Goal: Task Accomplishment & Management: Manage account settings

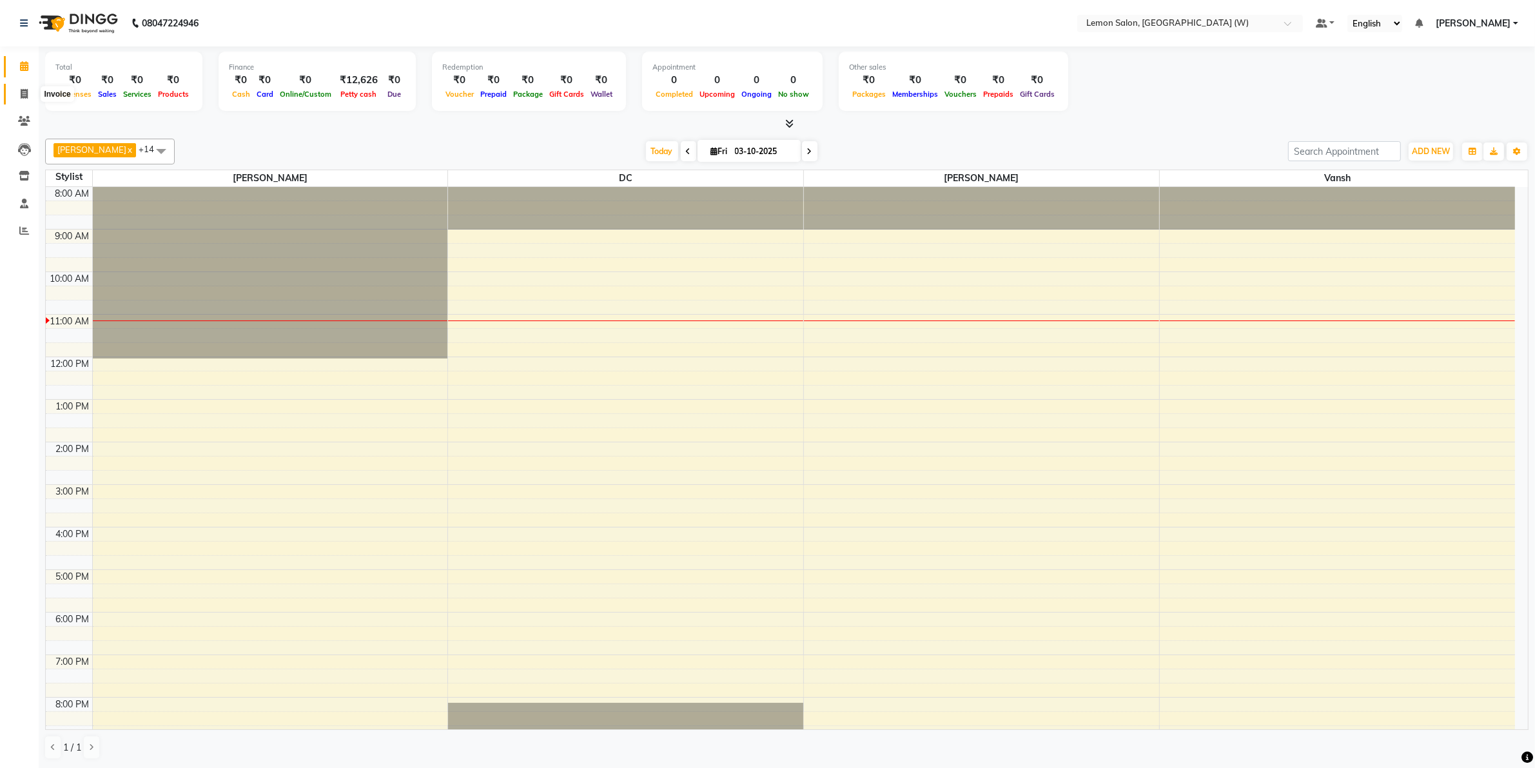
click at [26, 95] on icon at bounding box center [24, 94] width 7 height 10
select select "8053"
select select "service"
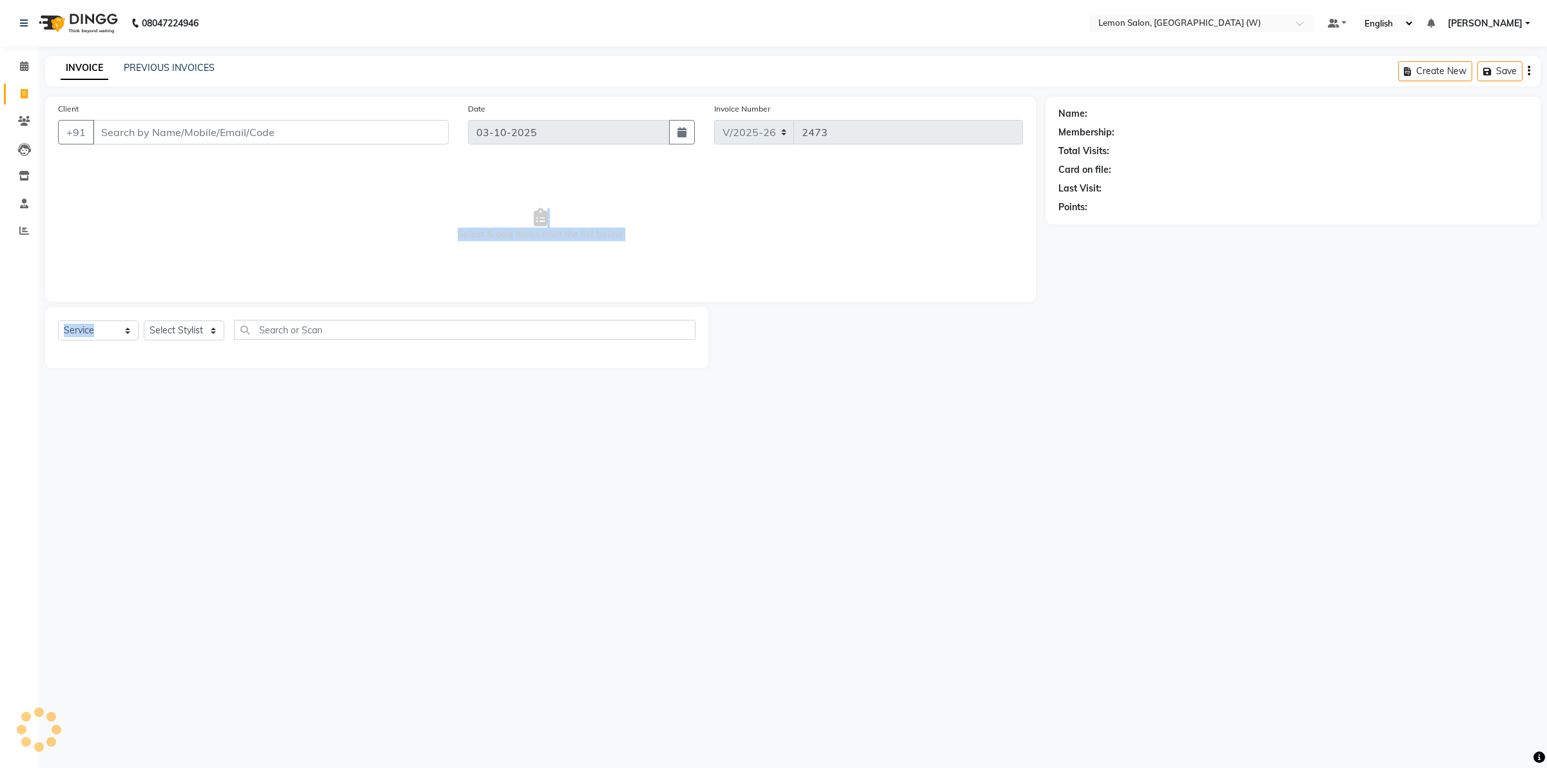
click at [204, 304] on div "Client +91 Date [DATE] Invoice Number V/2025 V/[PHONE_NUMBER] Select & add item…" at bounding box center [540, 232] width 1010 height 271
click at [197, 314] on div "Select Service Product Membership Package Voucher Prepaid Gift Card Select Styl…" at bounding box center [376, 337] width 663 height 61
drag, startPoint x: 182, startPoint y: 339, endPoint x: 189, endPoint y: 338, distance: 6.5
click at [189, 338] on select "Select Stylist" at bounding box center [184, 330] width 81 height 20
click at [191, 336] on select "Select Stylist Akancha Subba DC Faheem Shaikh Faizan Ganesh Motewad Kassar Sahi…" at bounding box center [188, 330] width 88 height 20
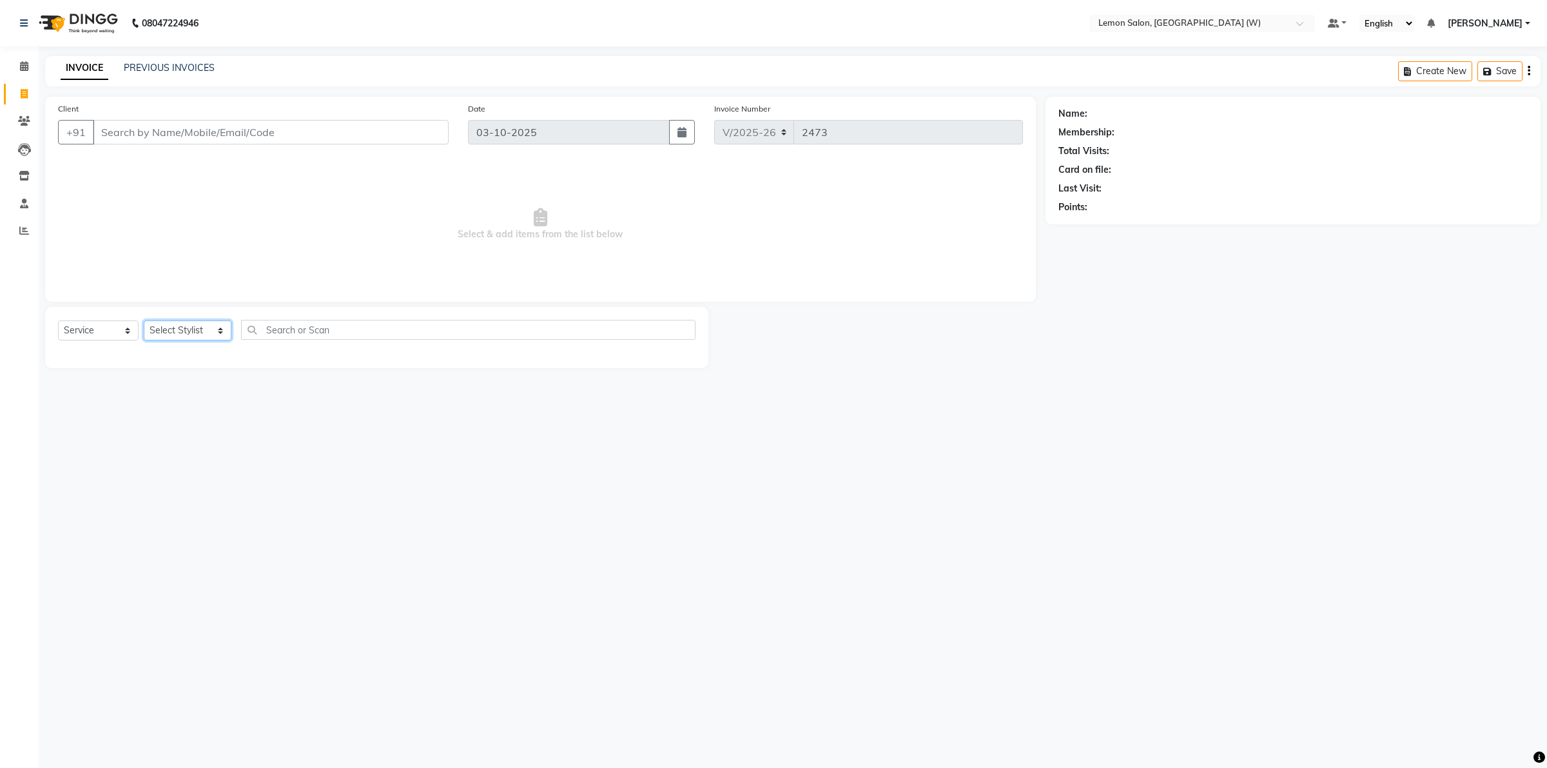
click at [191, 336] on select "Select Stylist Akancha Subba DC Faheem Shaikh Faizan Ganesh Motewad Kassar Sahi…" at bounding box center [188, 330] width 88 height 20
select select "93374"
click at [144, 320] on select "Select Stylist Akancha Subba DC Faheem Shaikh Faizan Ganesh Motewad Kassar Sahi…" at bounding box center [188, 330] width 88 height 20
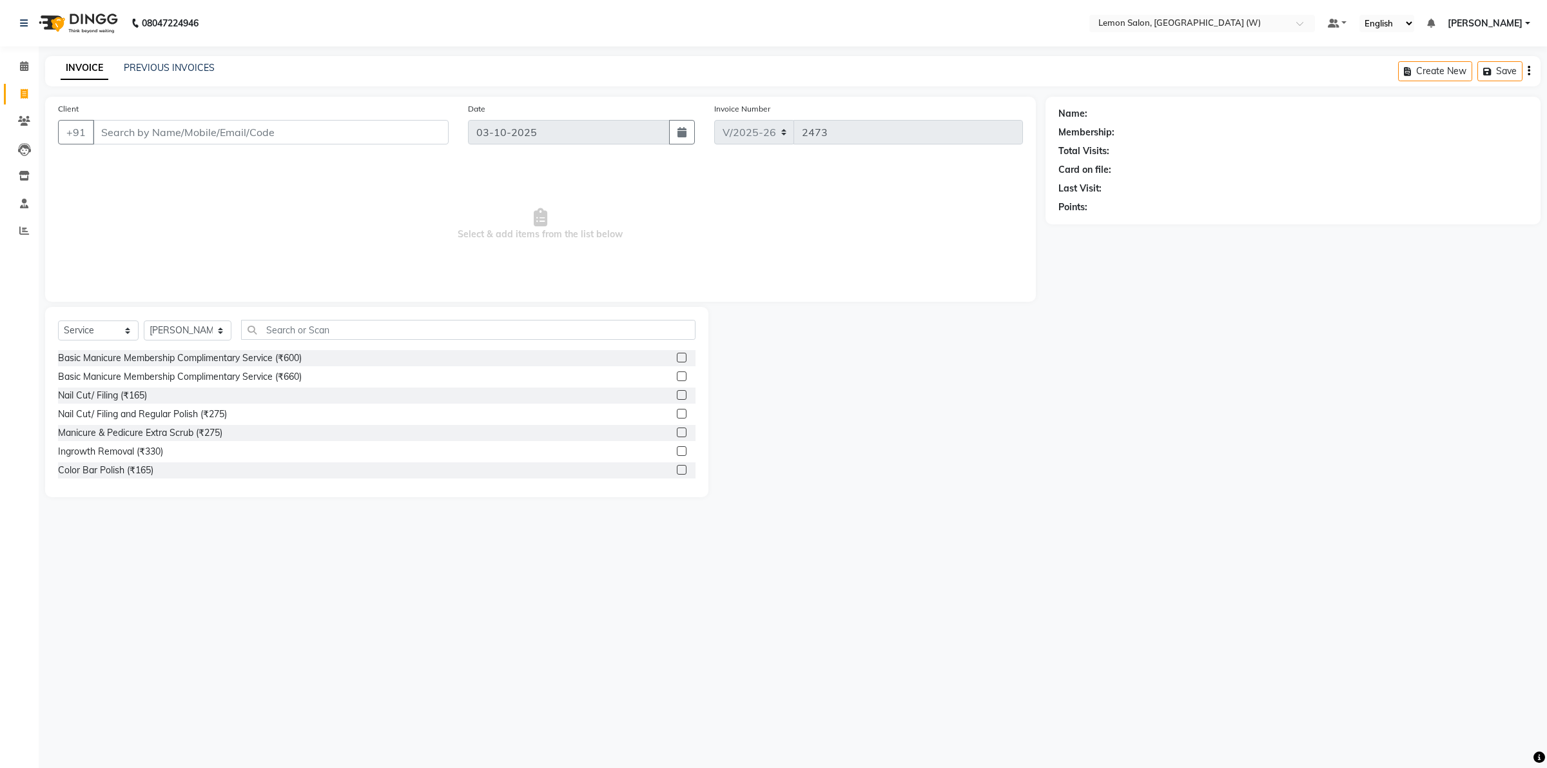
drag, startPoint x: 337, startPoint y: 340, endPoint x: 339, endPoint y: 332, distance: 8.2
click at [337, 336] on div "Select Service Product Membership Package Voucher Prepaid Gift Card Select Styl…" at bounding box center [377, 335] width 638 height 30
click at [339, 332] on input "text" at bounding box center [468, 330] width 455 height 20
type input "eye"
click at [181, 372] on div "Threading Eyebrow (Men) (₹140)" at bounding box center [125, 377] width 135 height 14
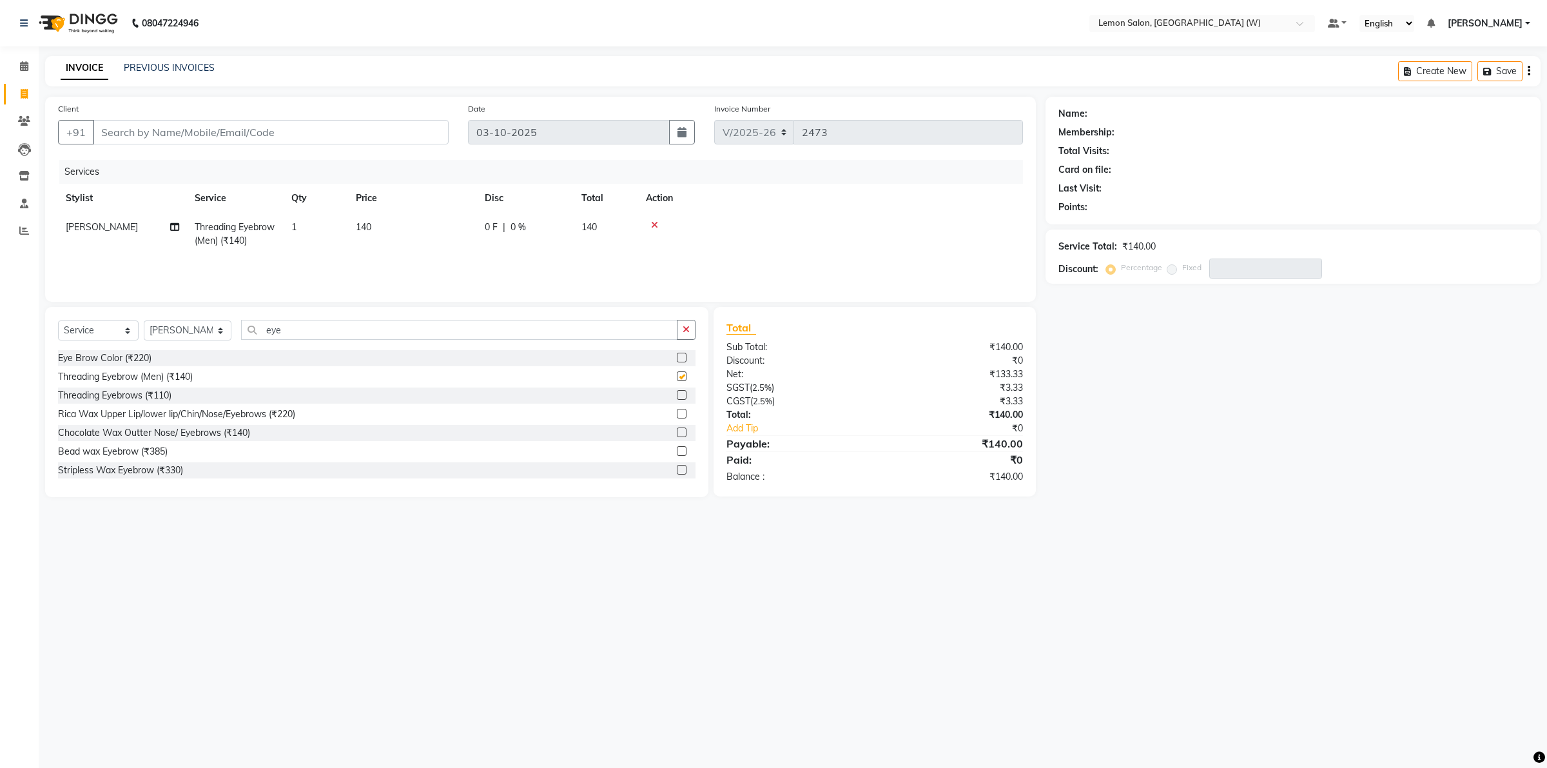
checkbox input "false"
drag, startPoint x: 197, startPoint y: 339, endPoint x: 204, endPoint y: 334, distance: 8.8
click at [201, 337] on select "Select Stylist Akancha Subba DC Faheem Shaikh Faizan Ganesh Motewad Kassar Sahi…" at bounding box center [188, 330] width 88 height 20
select select "93371"
click at [144, 320] on select "Select Stylist Akancha Subba DC Faheem Shaikh Faizan Ganesh Motewad Kassar Sahi…" at bounding box center [188, 330] width 88 height 20
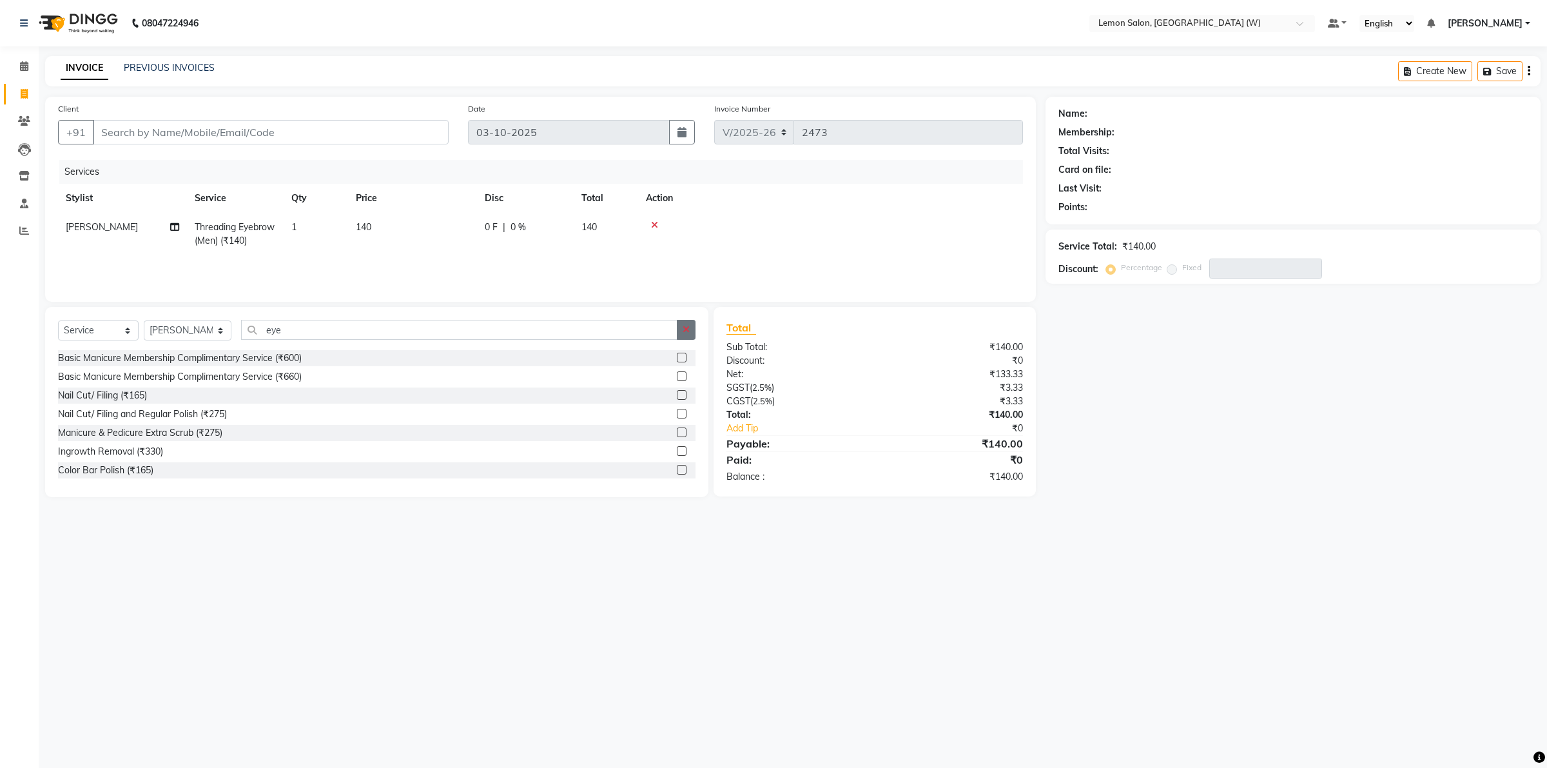
click at [695, 332] on button "button" at bounding box center [686, 330] width 19 height 20
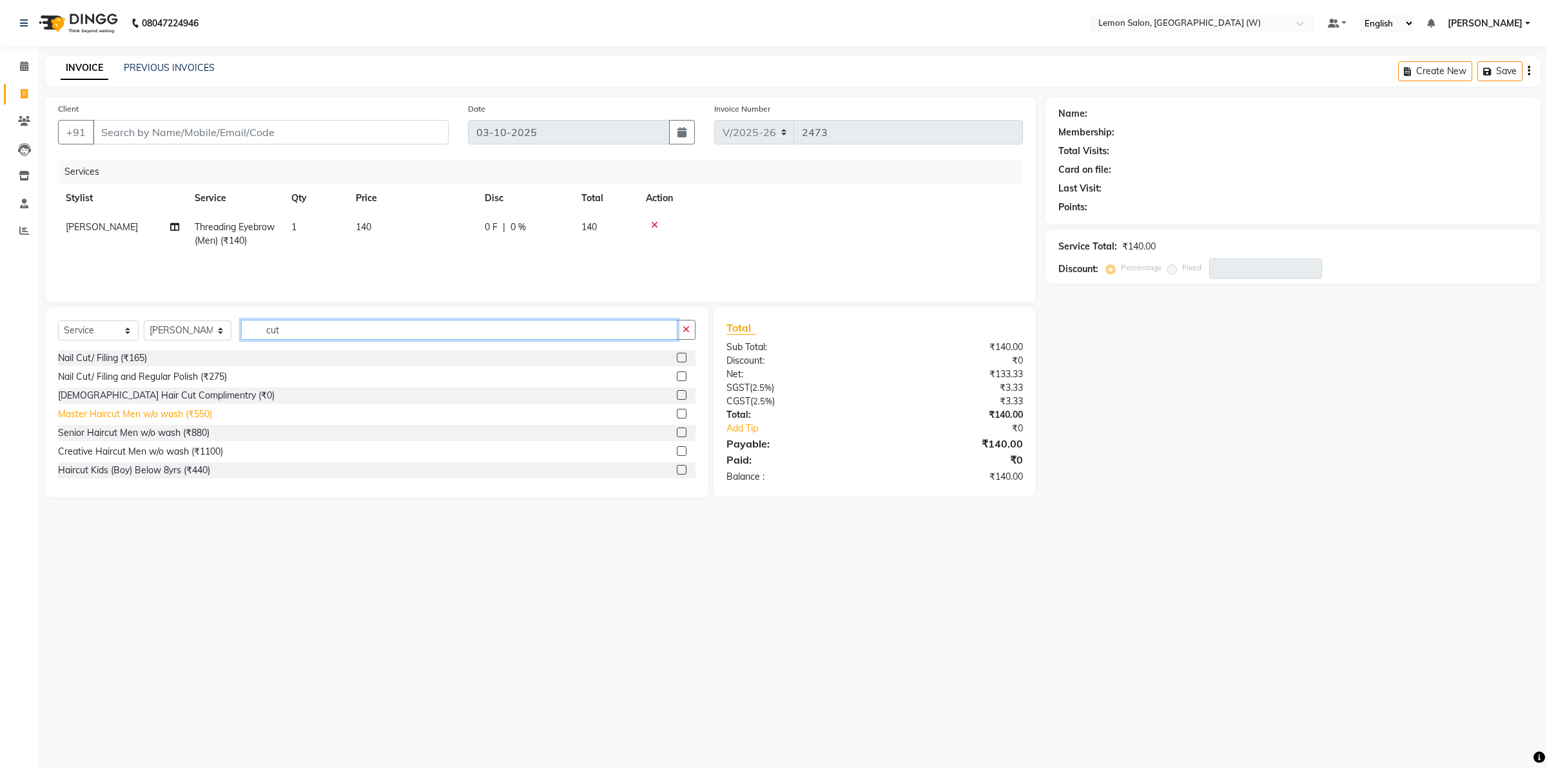
type input "cut"
click at [131, 419] on div "Master Haircut Men w/o wash (₹550)" at bounding box center [135, 414] width 154 height 14
checkbox input "false"
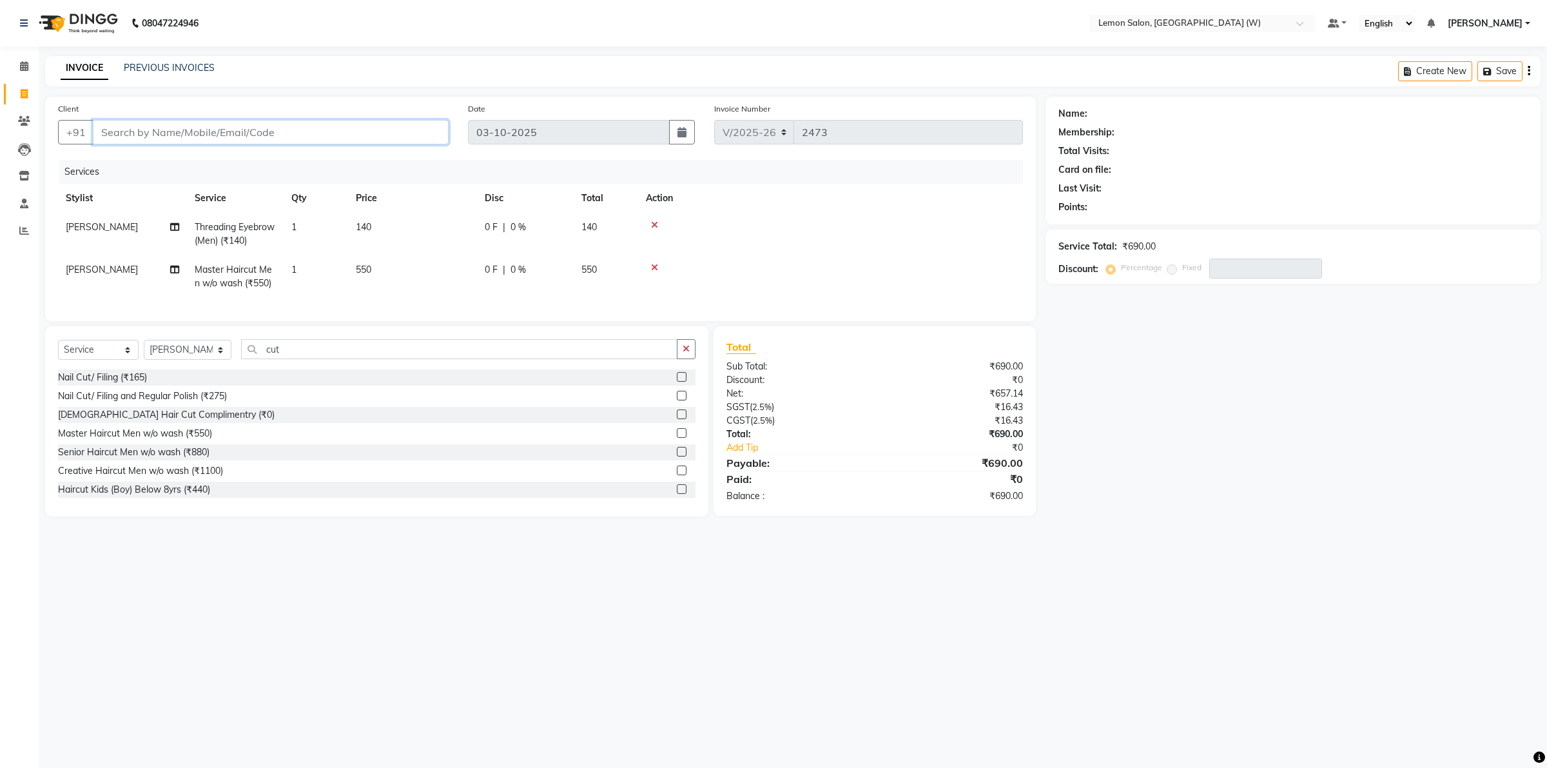
click at [368, 133] on input "Client" at bounding box center [271, 132] width 356 height 25
type input "9"
type input "0"
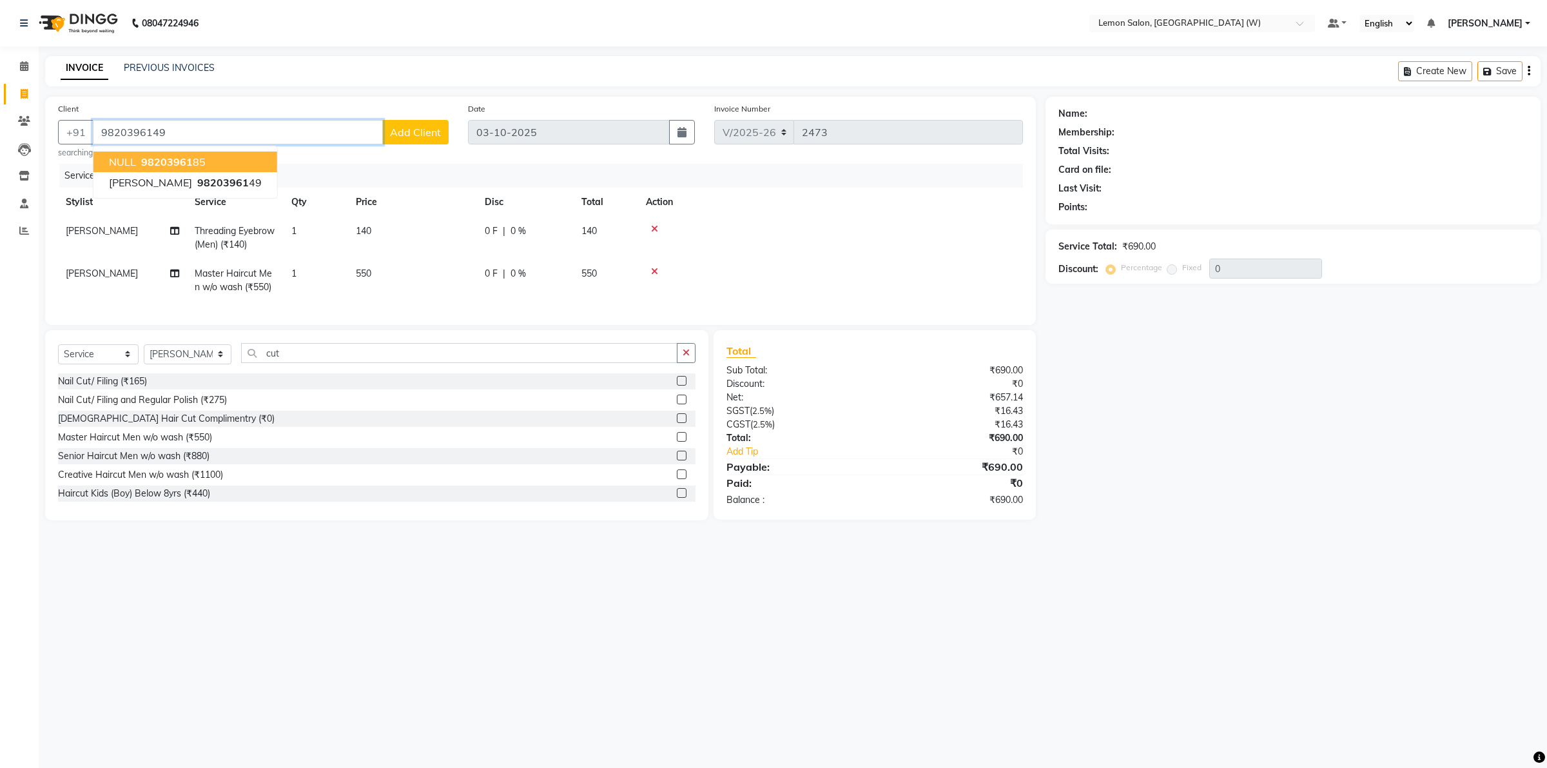
type input "9820396149"
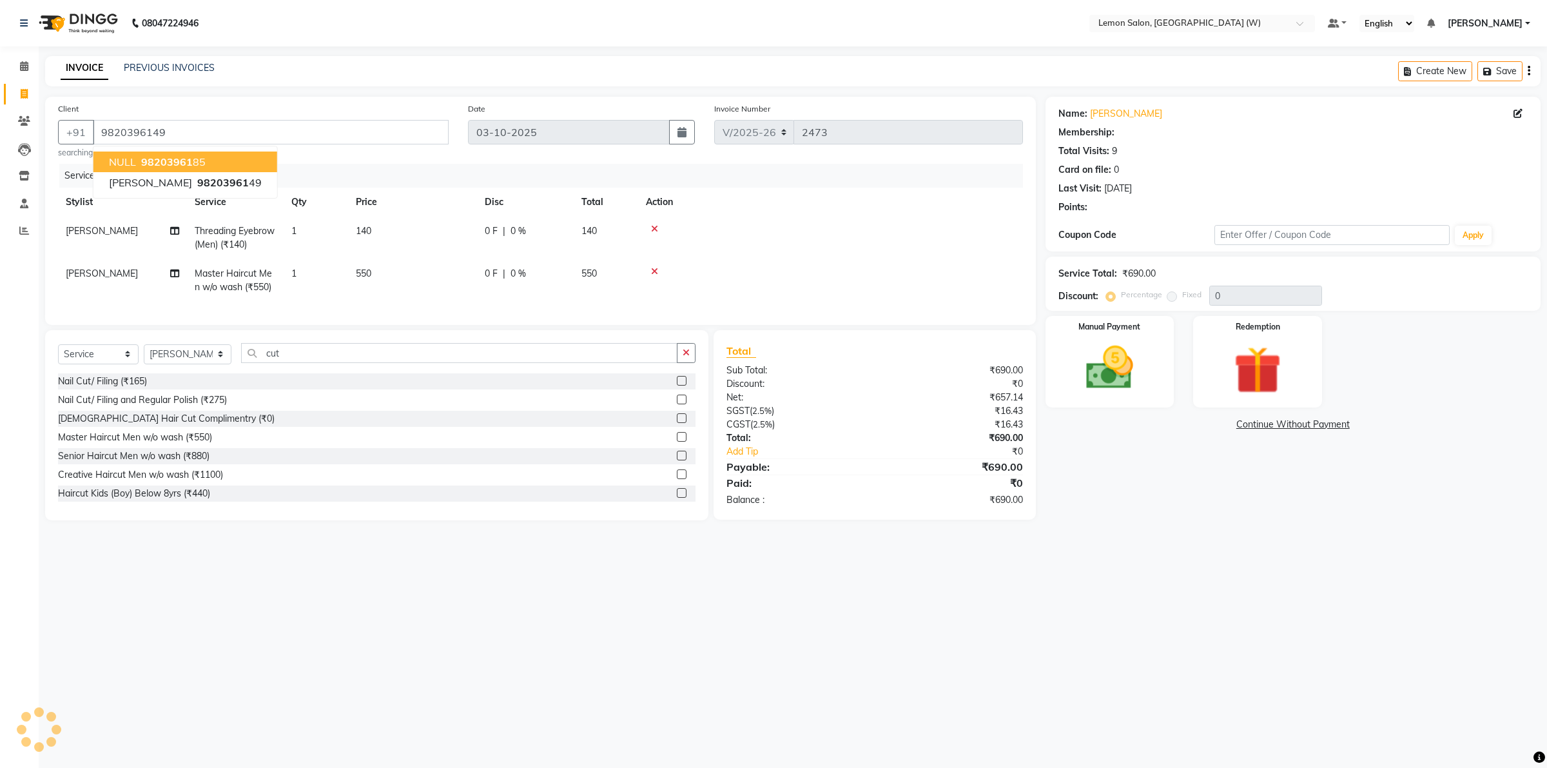
select select "1: Object"
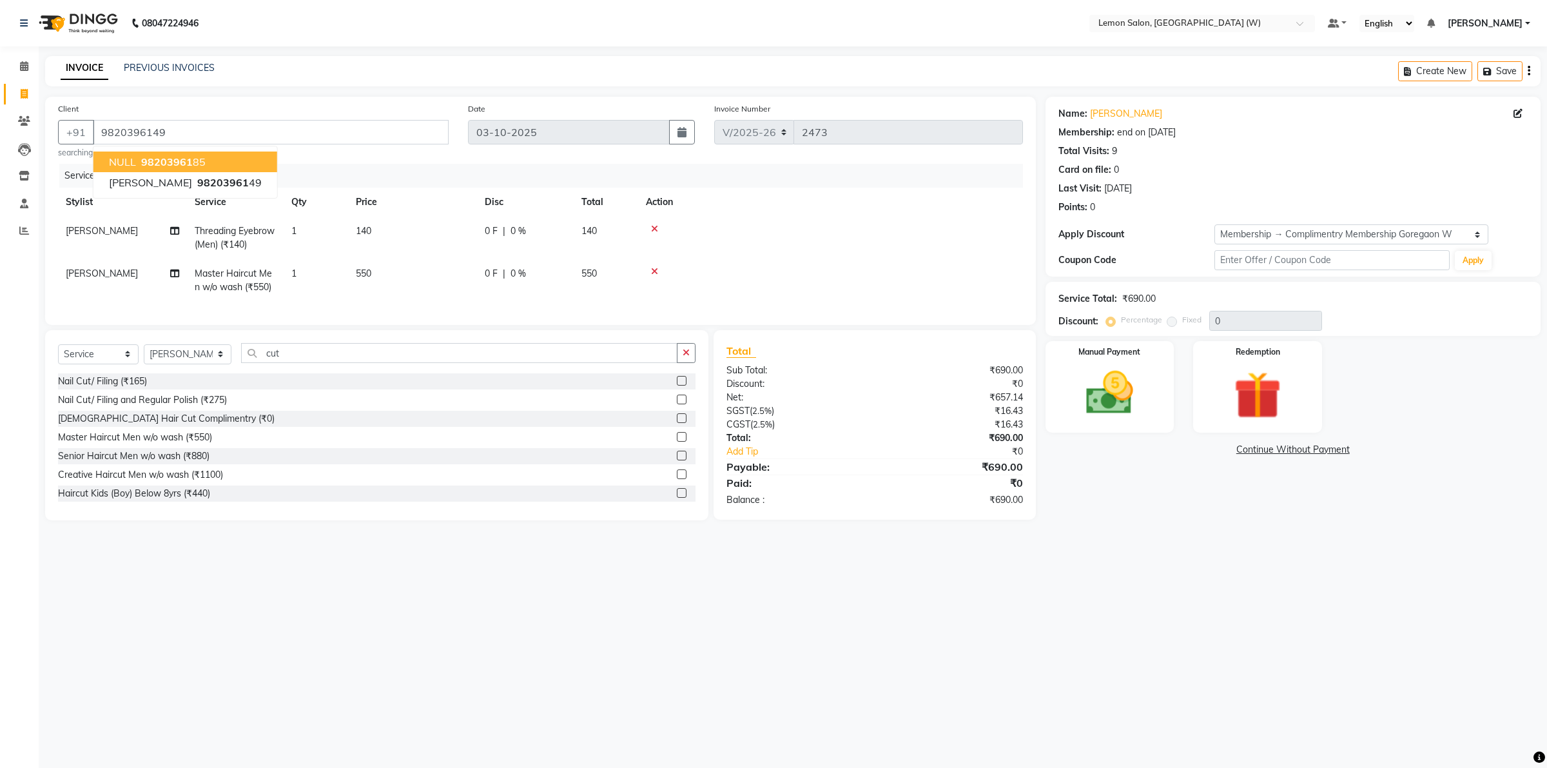
type input "20"
drag, startPoint x: 914, startPoint y: 58, endPoint x: 921, endPoint y: 61, distance: 7.2
click at [917, 58] on div "INVOICE PREVIOUS INVOICES Create New Save" at bounding box center [793, 71] width 1496 height 30
click at [1124, 312] on div "Percentage" at bounding box center [1136, 319] width 54 height 15
click at [1126, 377] on img at bounding box center [1110, 393] width 80 height 57
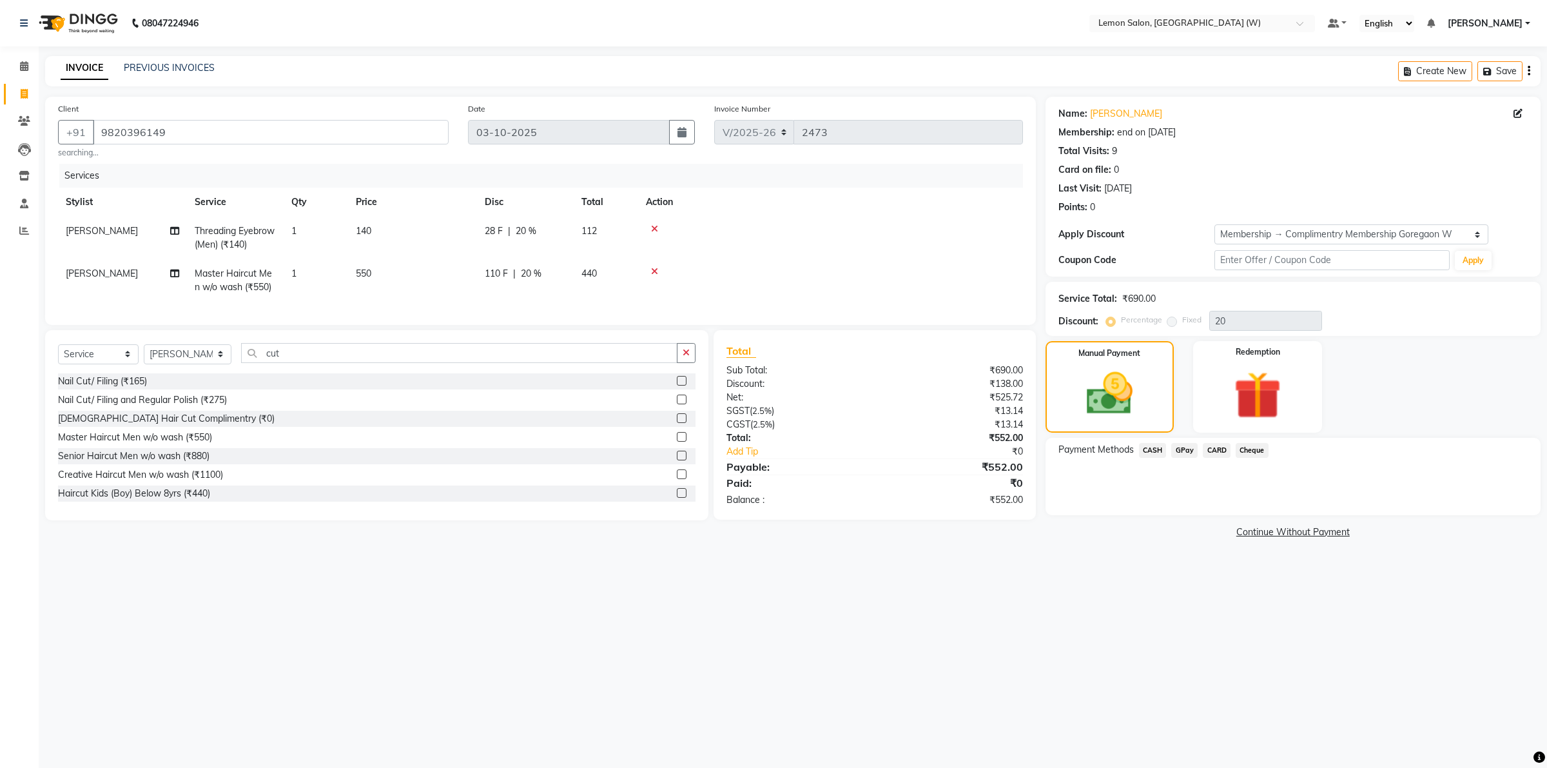
click at [1190, 448] on span "GPay" at bounding box center [1185, 450] width 26 height 15
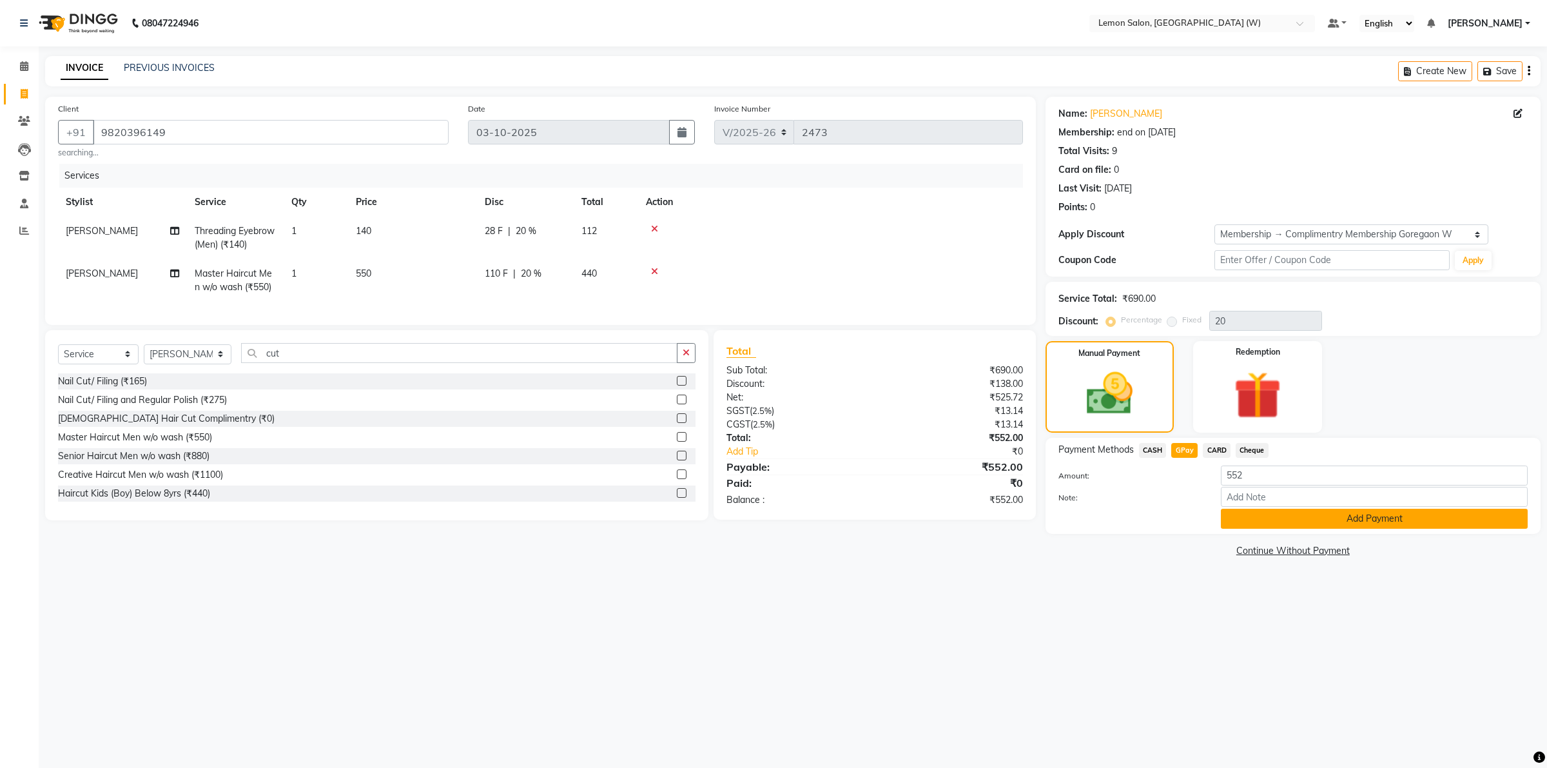
click at [1281, 510] on button "Add Payment" at bounding box center [1374, 519] width 307 height 20
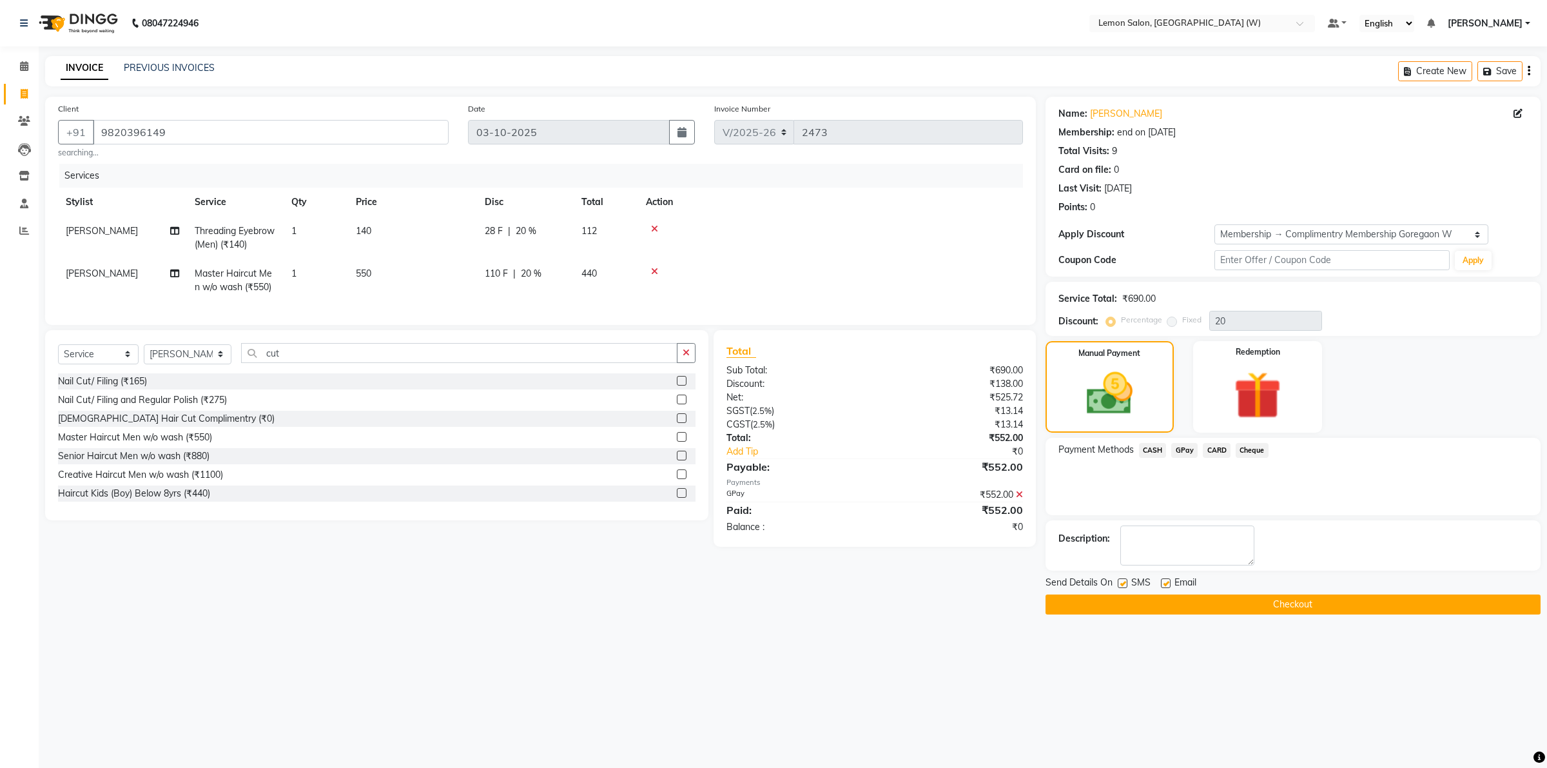
click at [1126, 584] on label at bounding box center [1123, 583] width 10 height 10
click at [1126, 584] on input "checkbox" at bounding box center [1122, 584] width 8 height 8
checkbox input "false"
drag, startPoint x: 1165, startPoint y: 582, endPoint x: 1172, endPoint y: 587, distance: 8.3
click at [1166, 584] on label at bounding box center [1166, 583] width 10 height 10
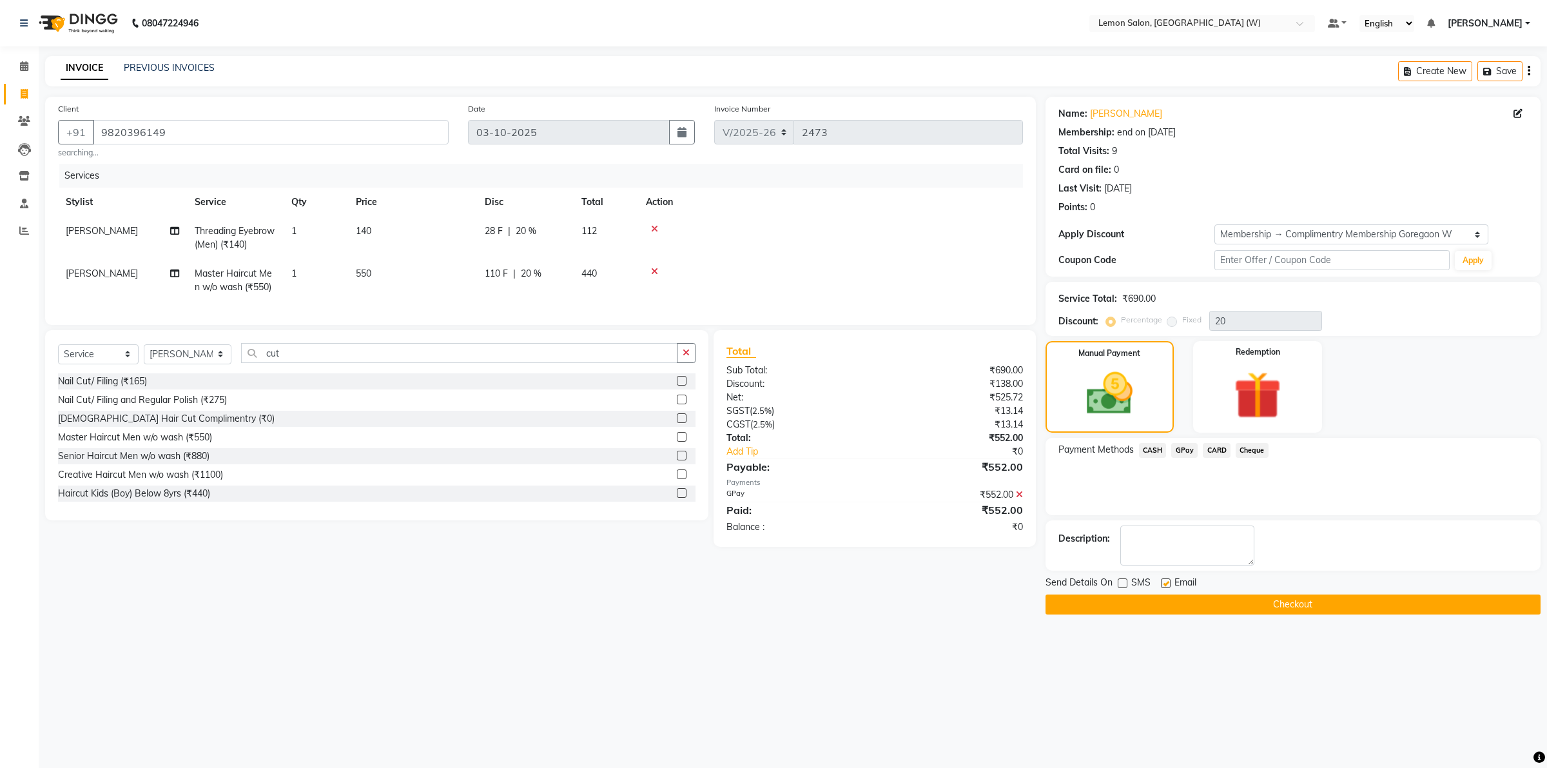
click at [1166, 584] on input "checkbox" at bounding box center [1165, 584] width 8 height 8
checkbox input "false"
click at [1179, 595] on button "Checkout" at bounding box center [1293, 604] width 495 height 20
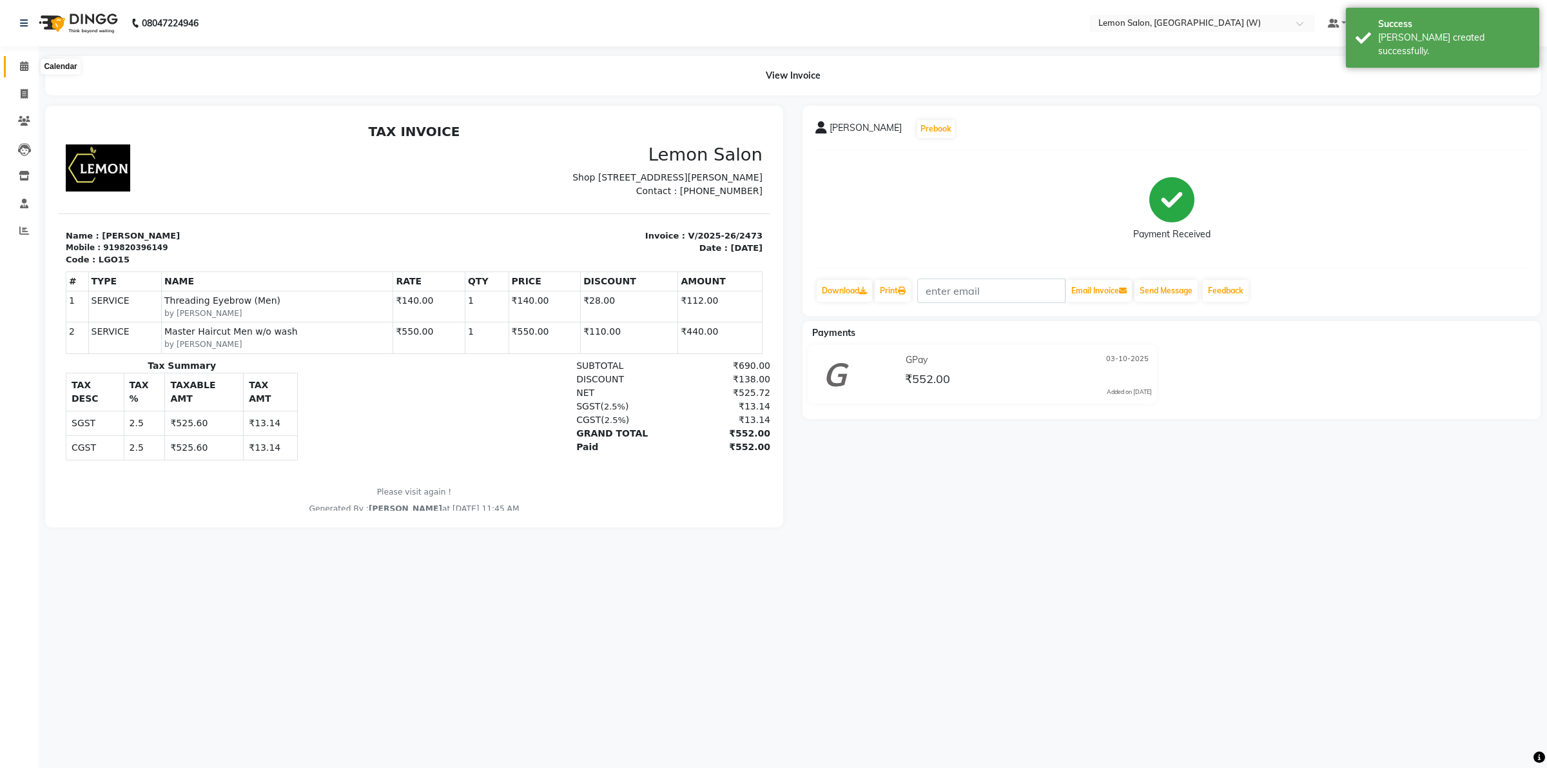
click at [32, 68] on span at bounding box center [24, 66] width 23 height 15
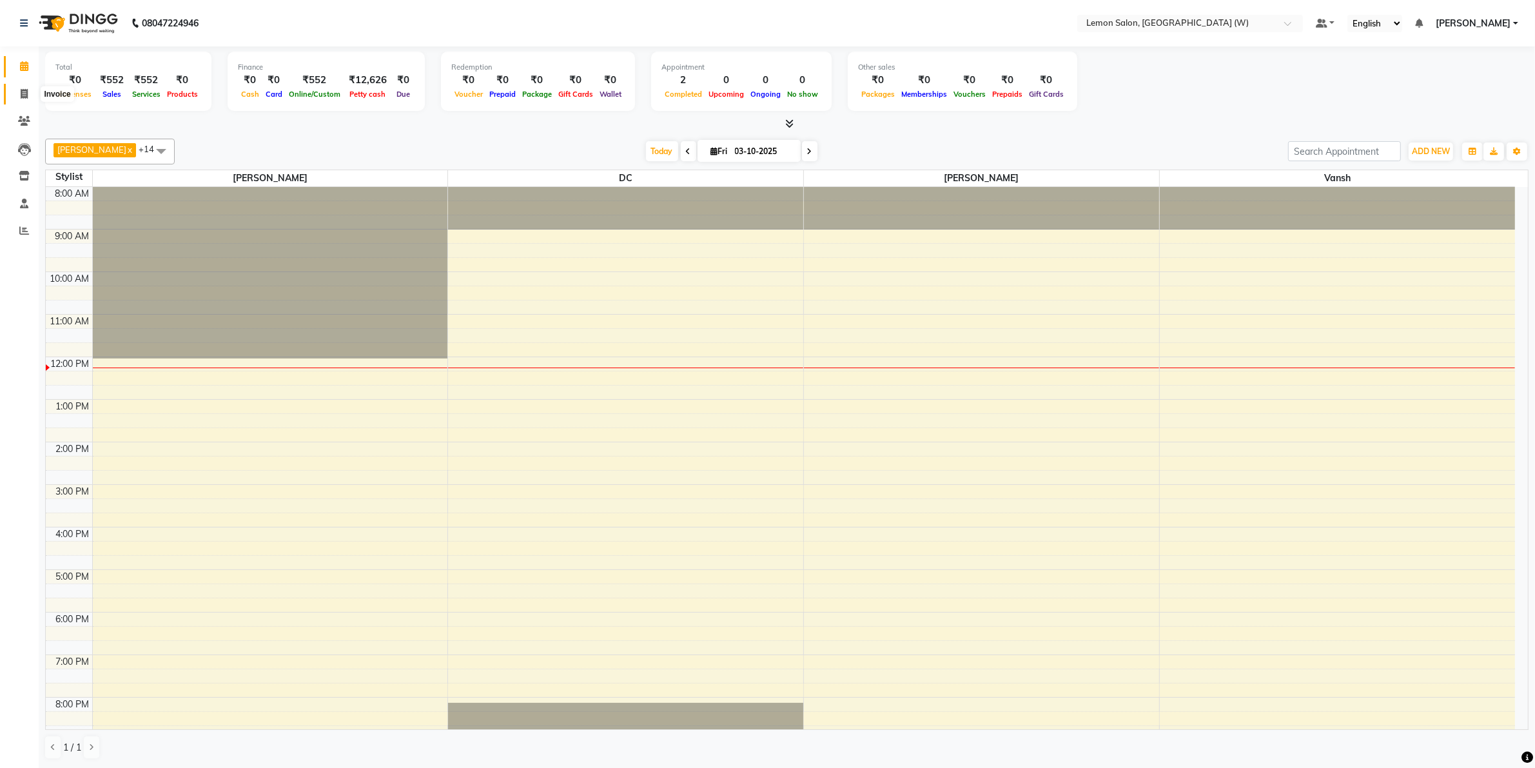
click at [26, 97] on icon at bounding box center [24, 94] width 7 height 10
select select "8053"
select select "service"
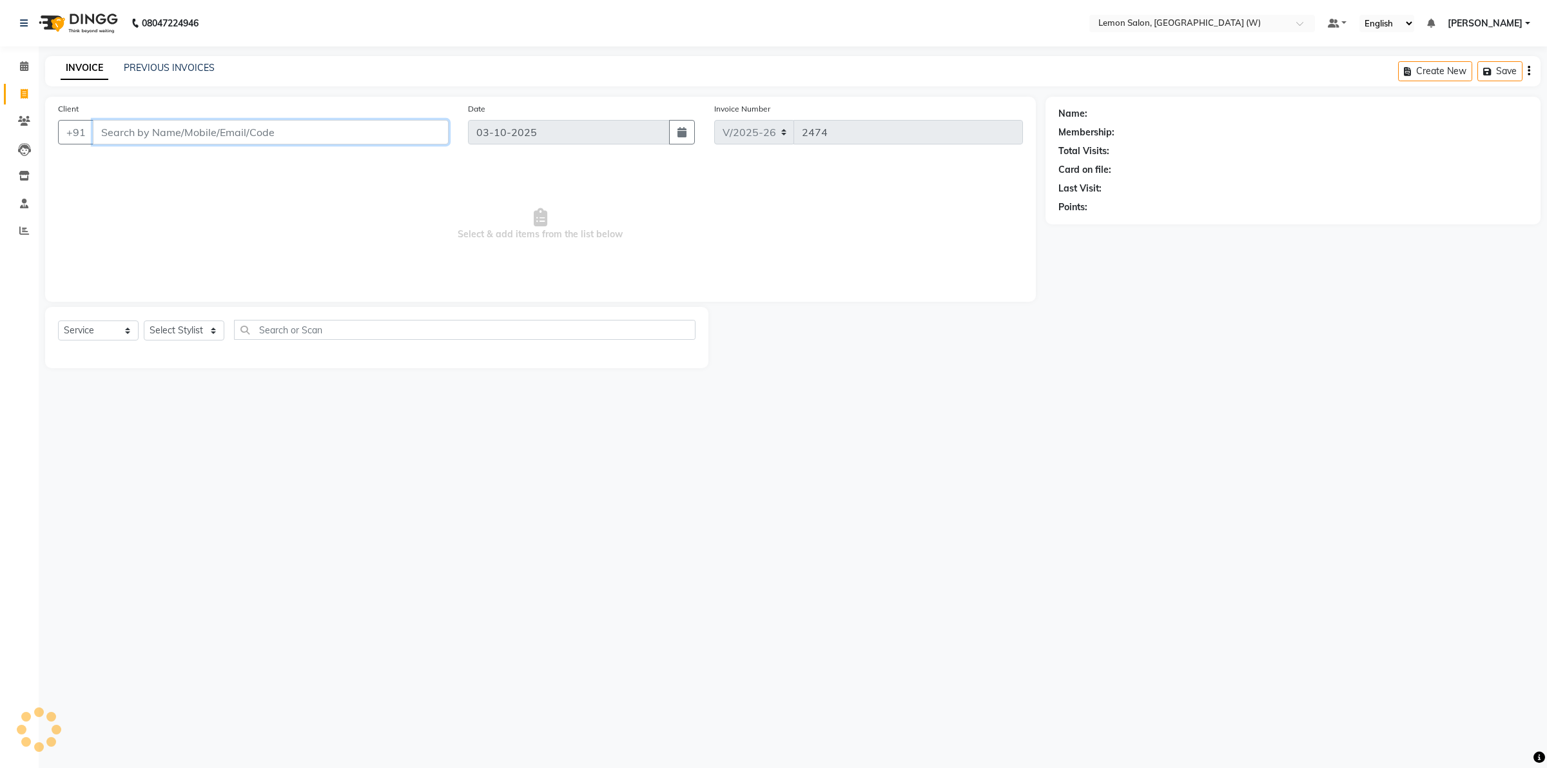
drag, startPoint x: 293, startPoint y: 141, endPoint x: 297, endPoint y: 132, distance: 9.2
click at [295, 136] on input "Client" at bounding box center [271, 132] width 356 height 25
click at [172, 336] on select "Select Stylist" at bounding box center [184, 330] width 81 height 20
click at [260, 127] on input "Client" at bounding box center [271, 132] width 356 height 25
type input "8850233834"
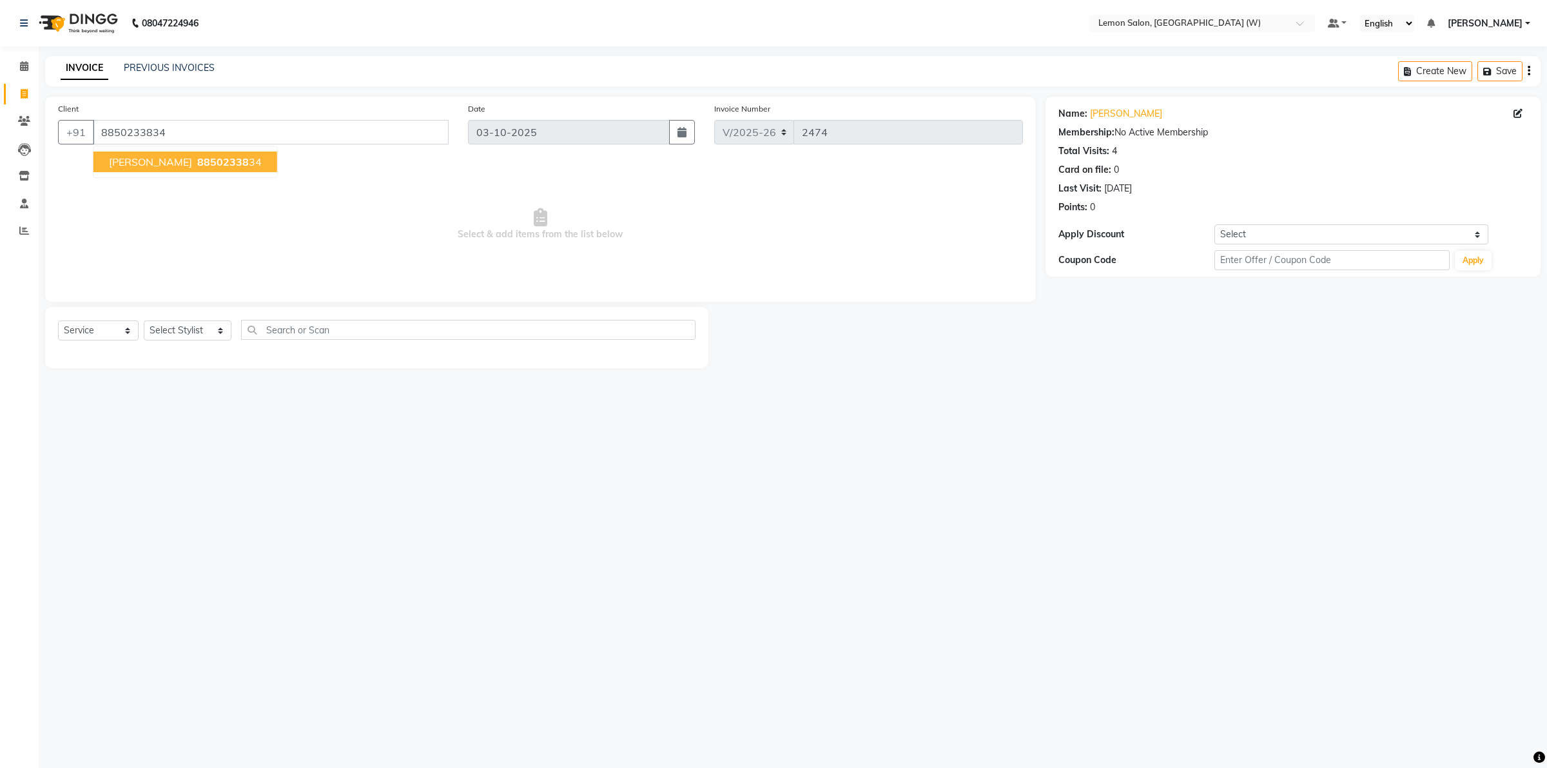
click at [182, 176] on ngb-typeahead-window "HIRAL 88502338 34" at bounding box center [185, 162] width 185 height 32
click at [197, 157] on span "88502338" at bounding box center [223, 161] width 52 height 13
click at [201, 320] on div "Select Service Product Membership Package Voucher Prepaid Gift Card Select Styl…" at bounding box center [377, 335] width 638 height 30
click at [201, 326] on select "Select Stylist Akancha Subba DC Faheem Shaikh Faizan Ganesh Motewad Kassar Sahi…" at bounding box center [188, 330] width 88 height 20
select select "93374"
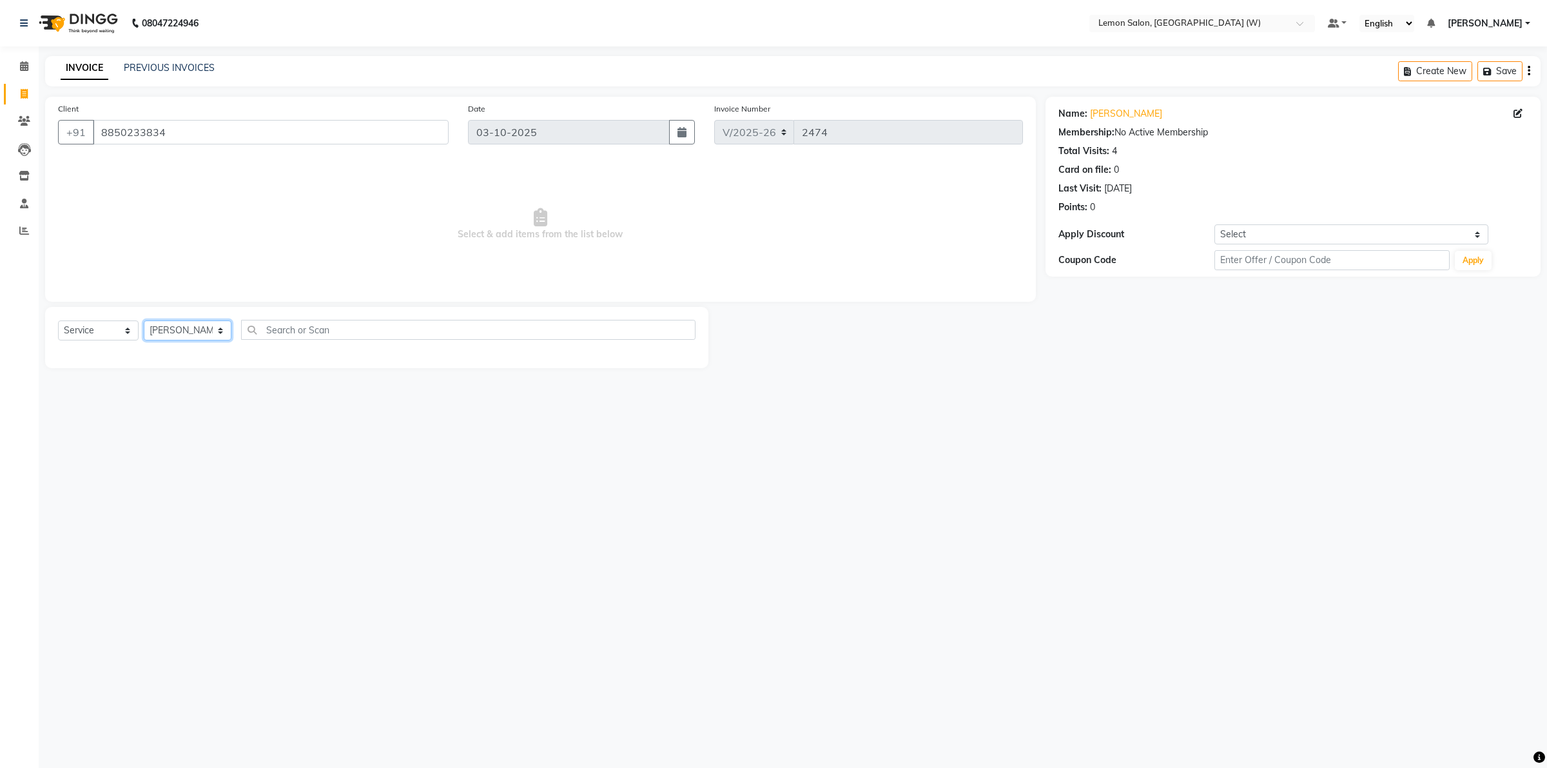
click at [144, 320] on select "Select Stylist Akancha Subba DC Faheem Shaikh Faizan Ganesh Motewad Kassar Sahi…" at bounding box center [188, 330] width 88 height 20
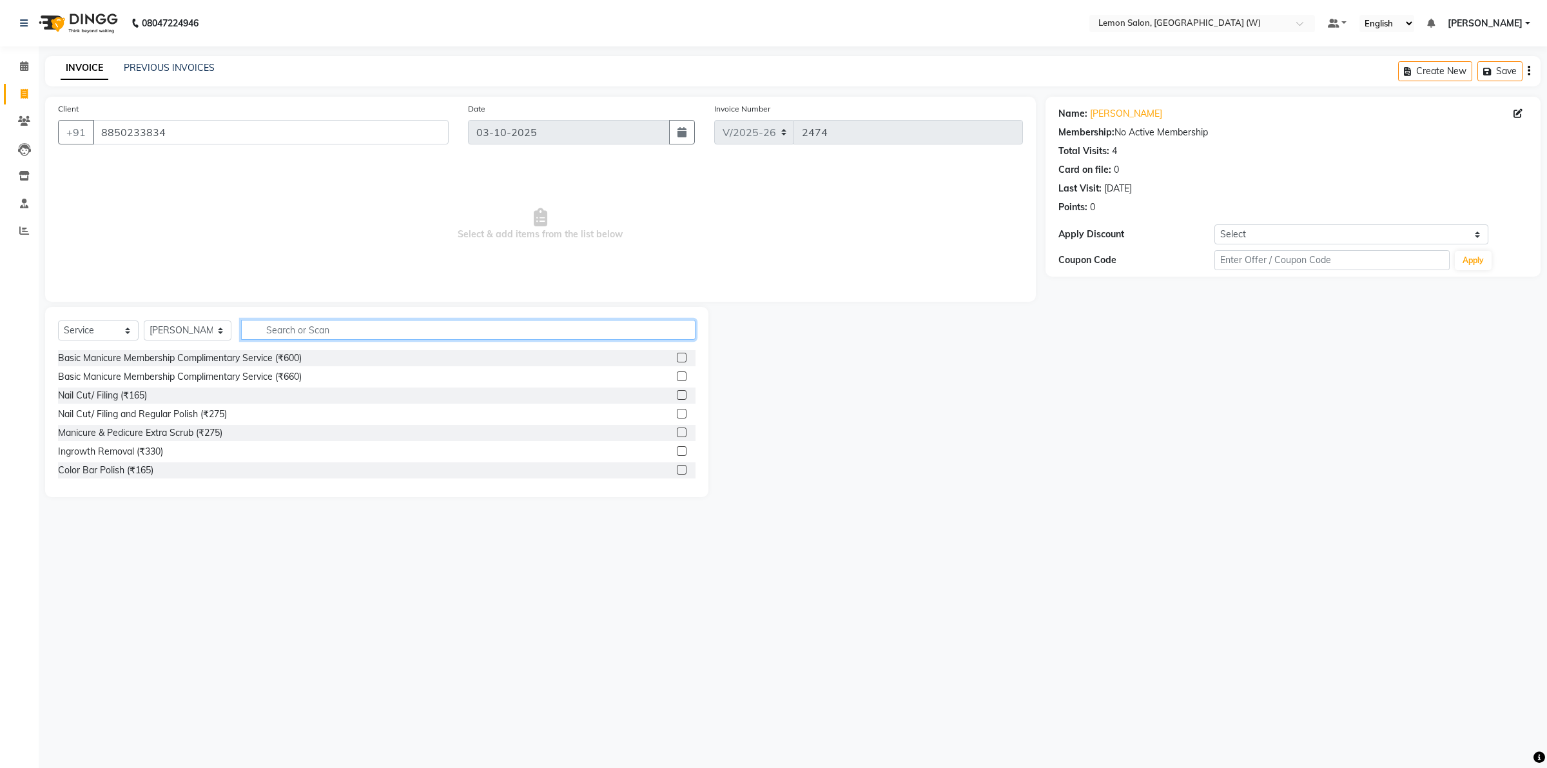
click at [337, 333] on input "text" at bounding box center [468, 330] width 455 height 20
type input "chin"
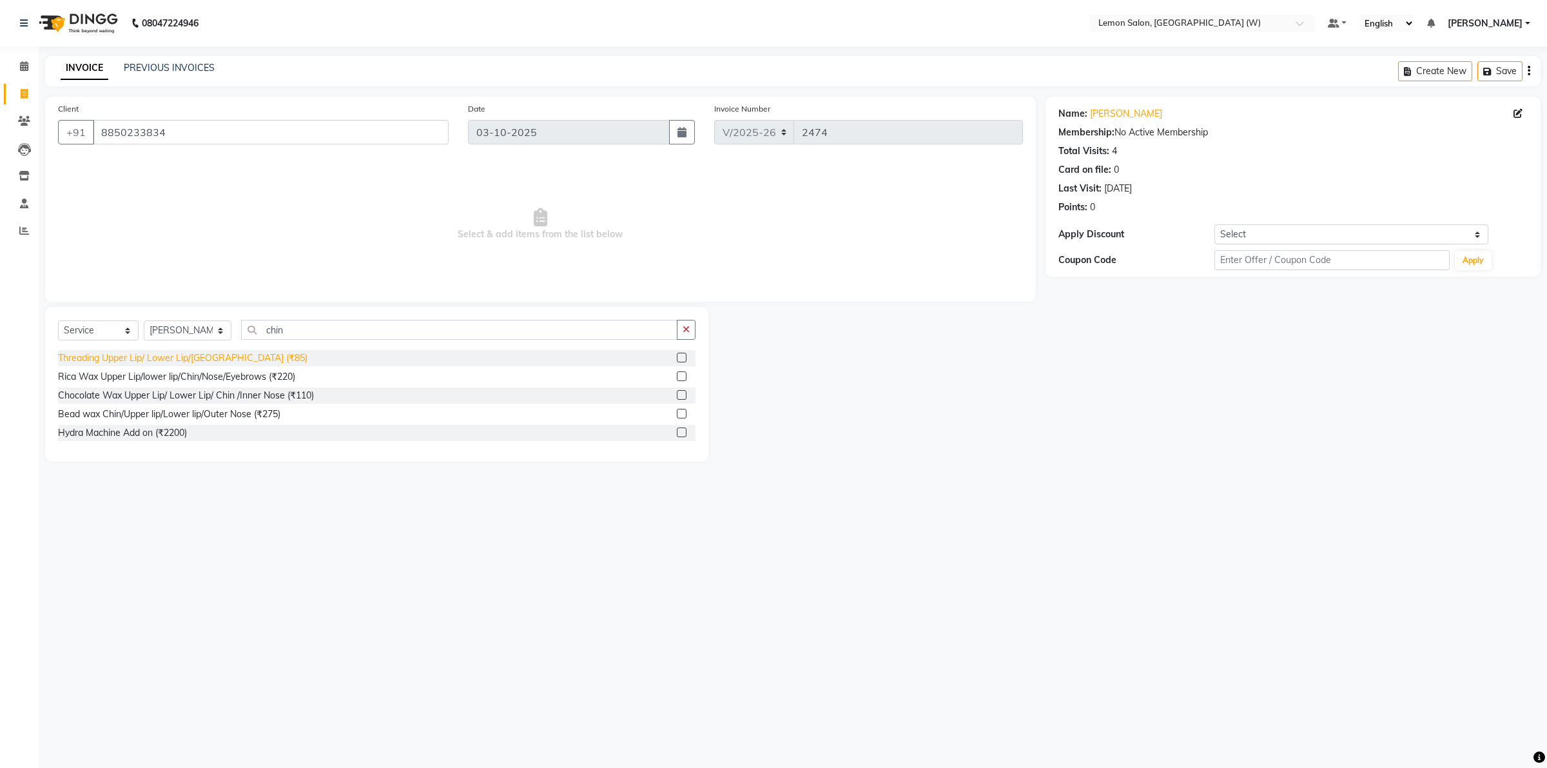
click at [193, 353] on div "Threading Upper Lip/ Lower Lip/Chin (₹85)" at bounding box center [183, 358] width 250 height 14
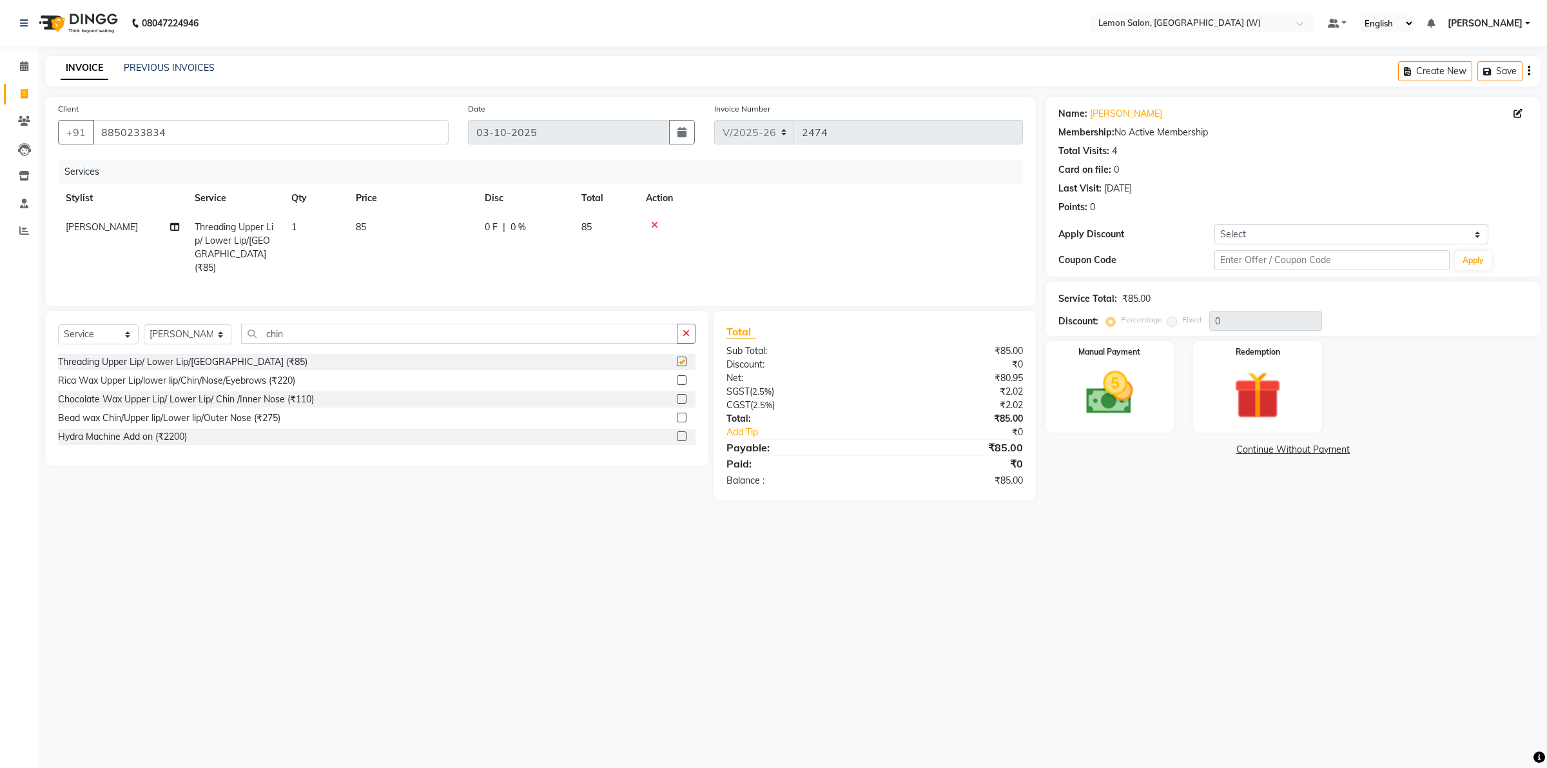
checkbox input "false"
click at [688, 342] on div "Select Service Product Membership Package Voucher Prepaid Gift Card Select Styl…" at bounding box center [377, 339] width 638 height 30
click at [687, 339] on button "button" at bounding box center [686, 334] width 19 height 20
drag, startPoint x: 1133, startPoint y: 413, endPoint x: 1143, endPoint y: 414, distance: 10.4
click at [1133, 413] on img at bounding box center [1110, 393] width 80 height 57
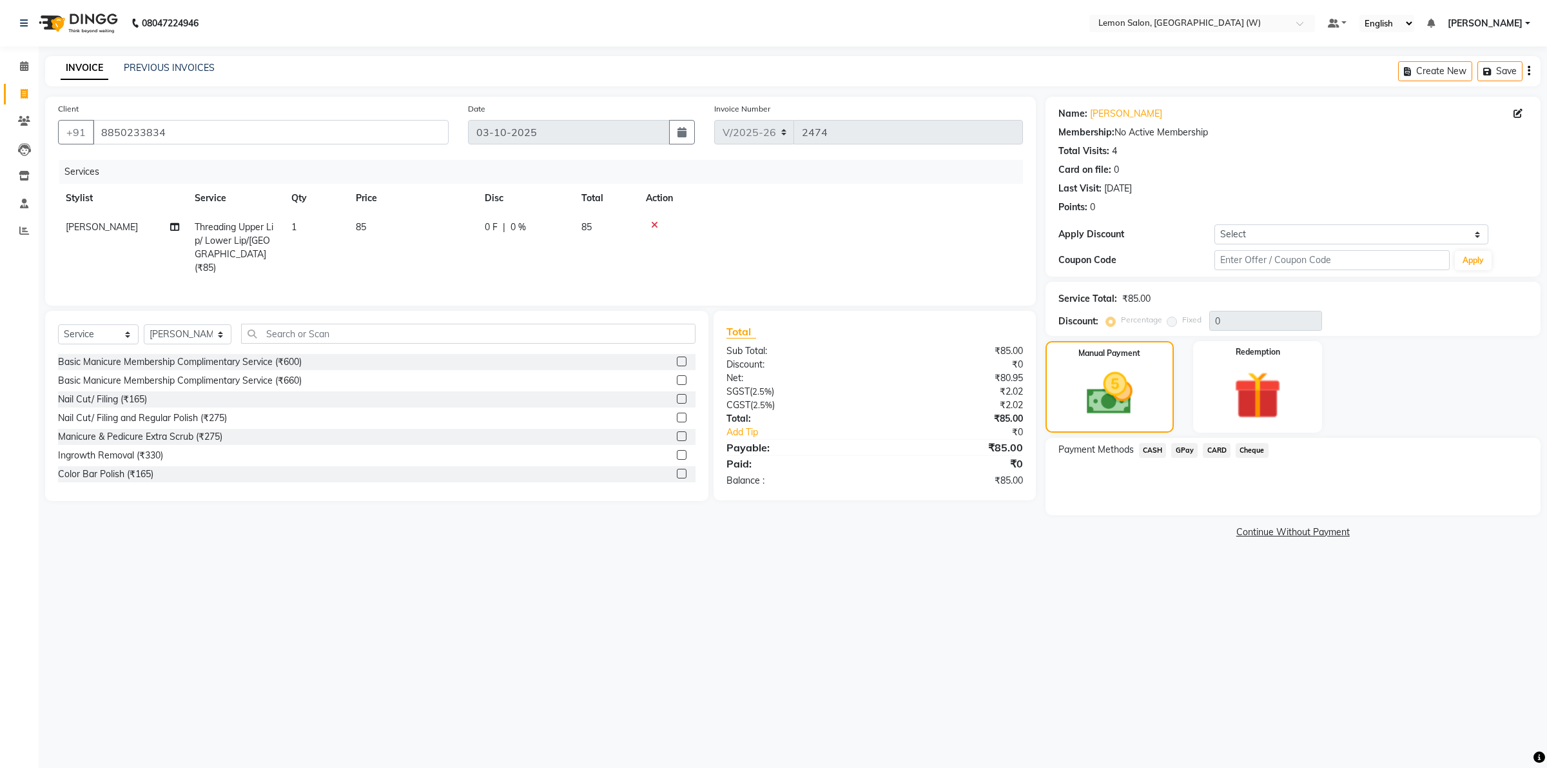
click at [1169, 449] on div "GPay" at bounding box center [1182, 451] width 32 height 17
click at [1186, 458] on div "GPay" at bounding box center [1182, 451] width 32 height 17
click at [1182, 451] on span "GPay" at bounding box center [1185, 450] width 26 height 15
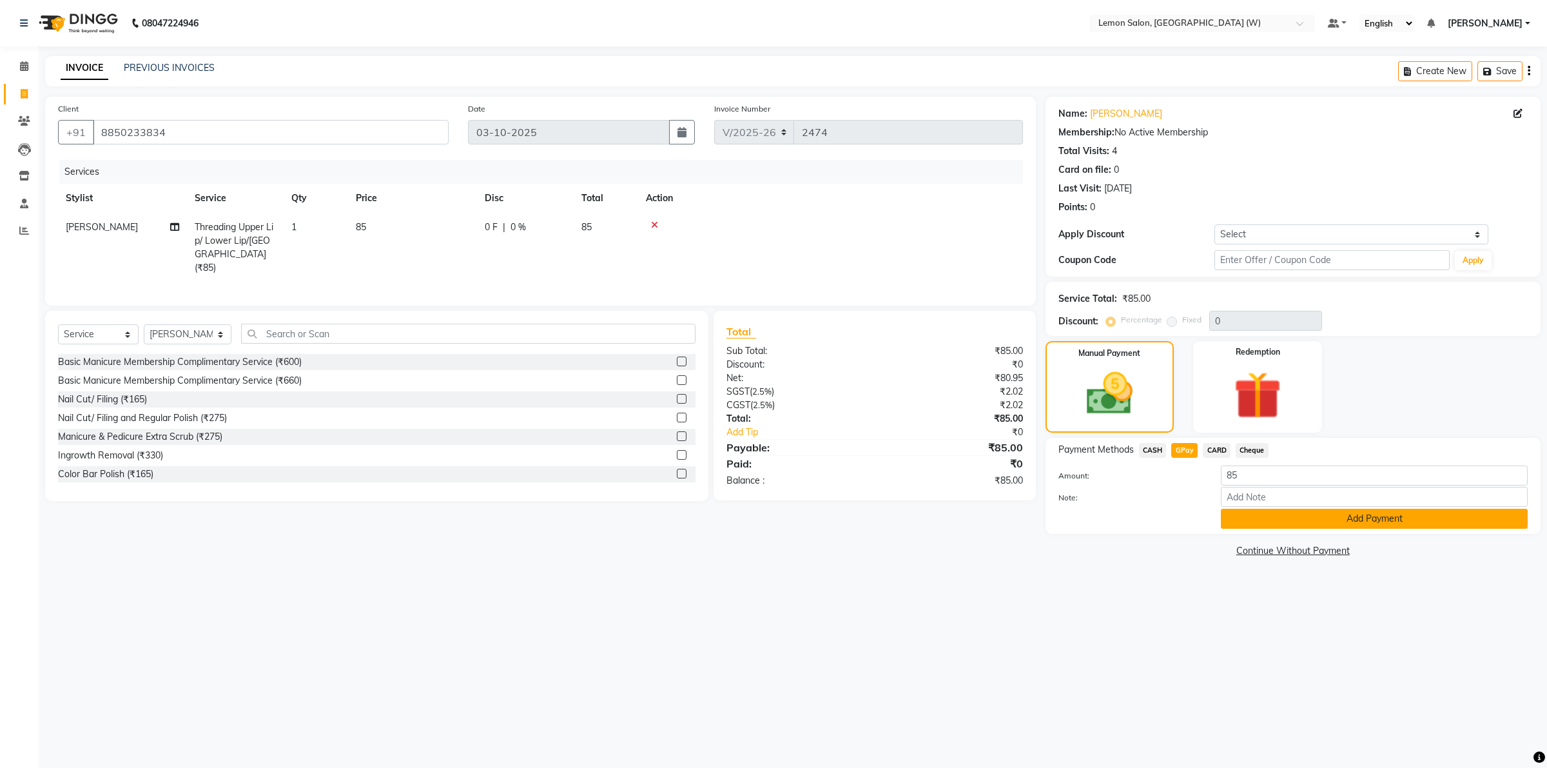
click at [1238, 520] on button "Add Payment" at bounding box center [1374, 519] width 307 height 20
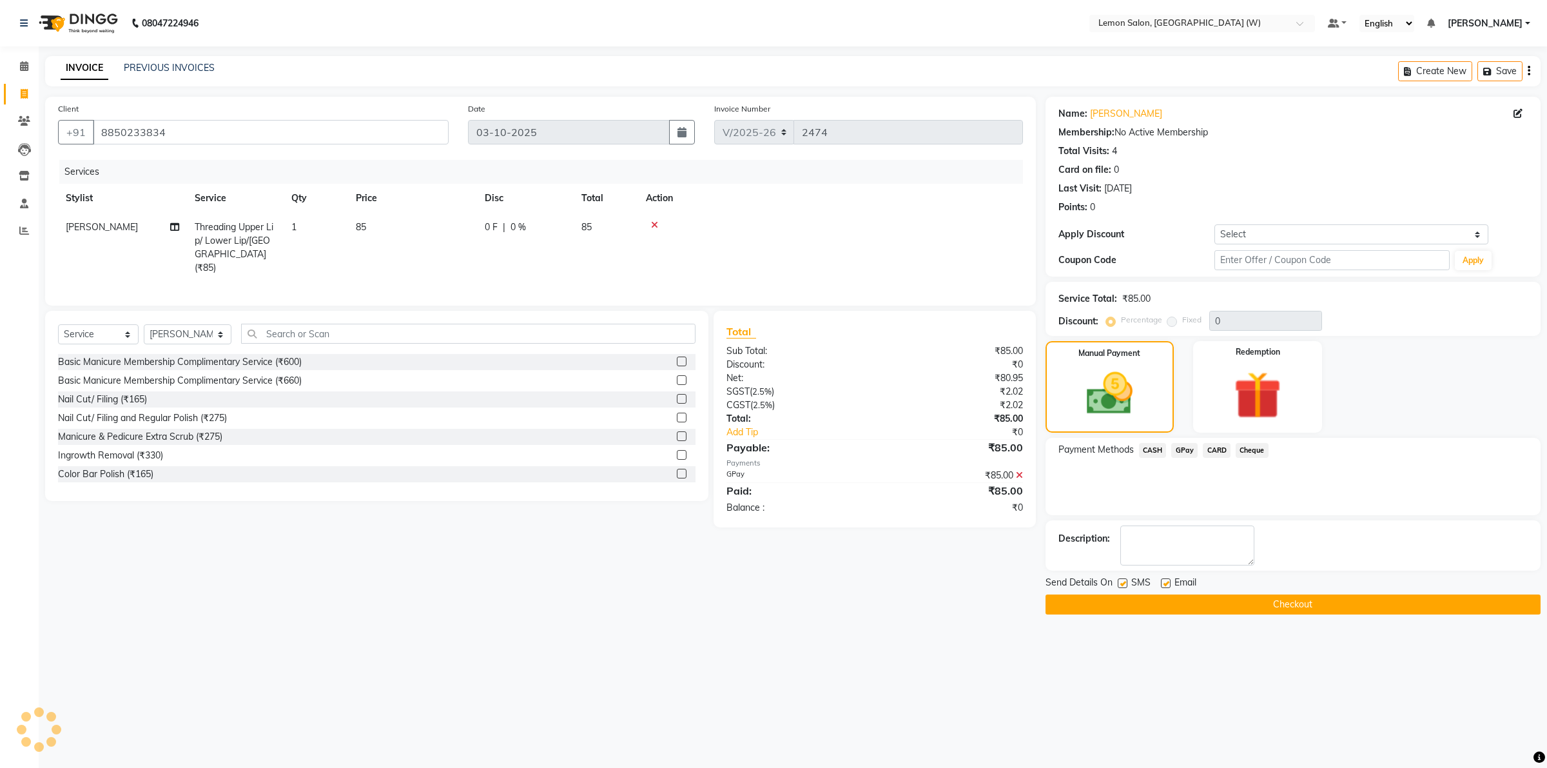
click at [1133, 603] on button "Checkout" at bounding box center [1293, 604] width 495 height 20
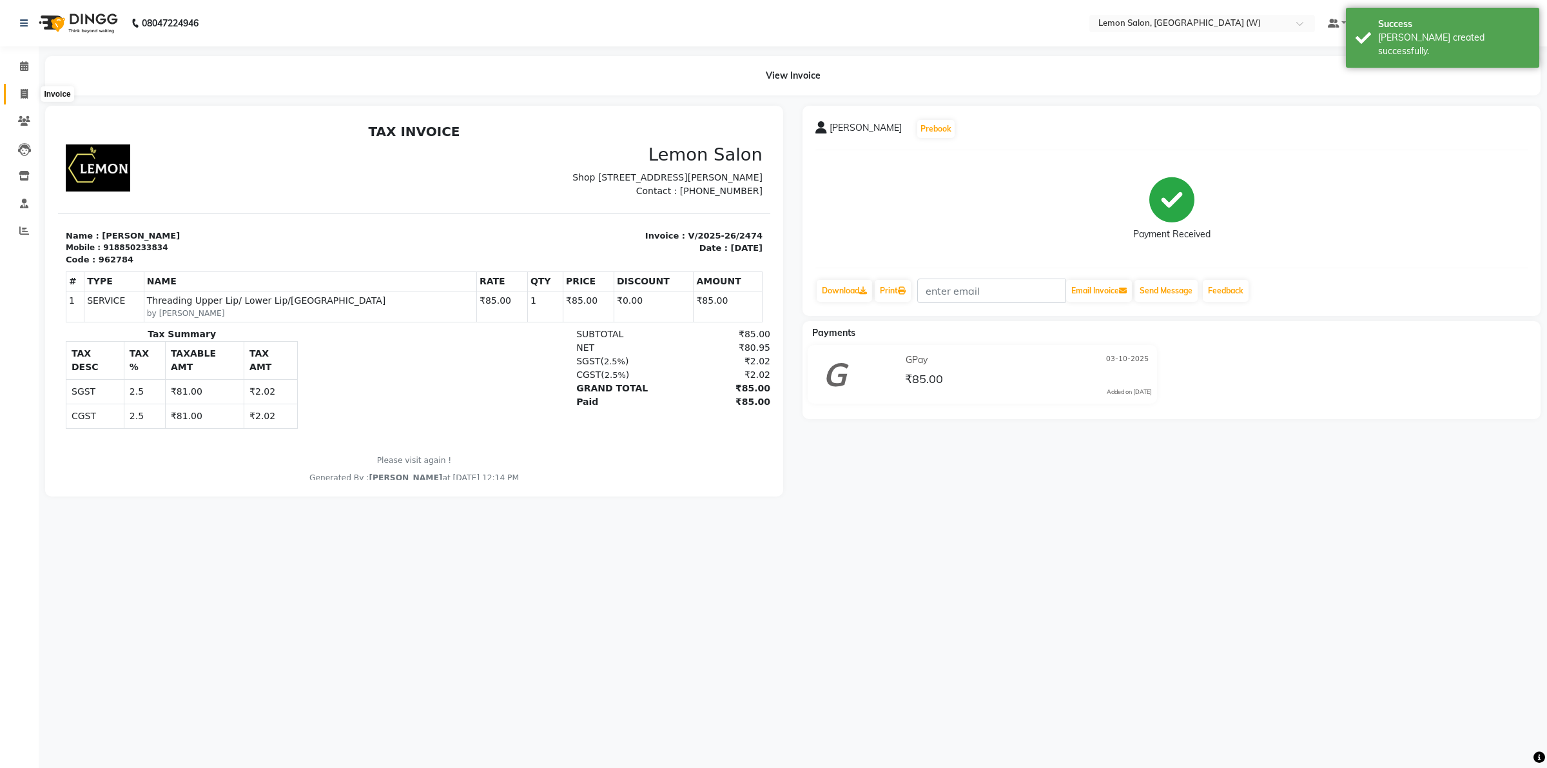
click at [21, 98] on icon at bounding box center [24, 94] width 7 height 10
select select "service"
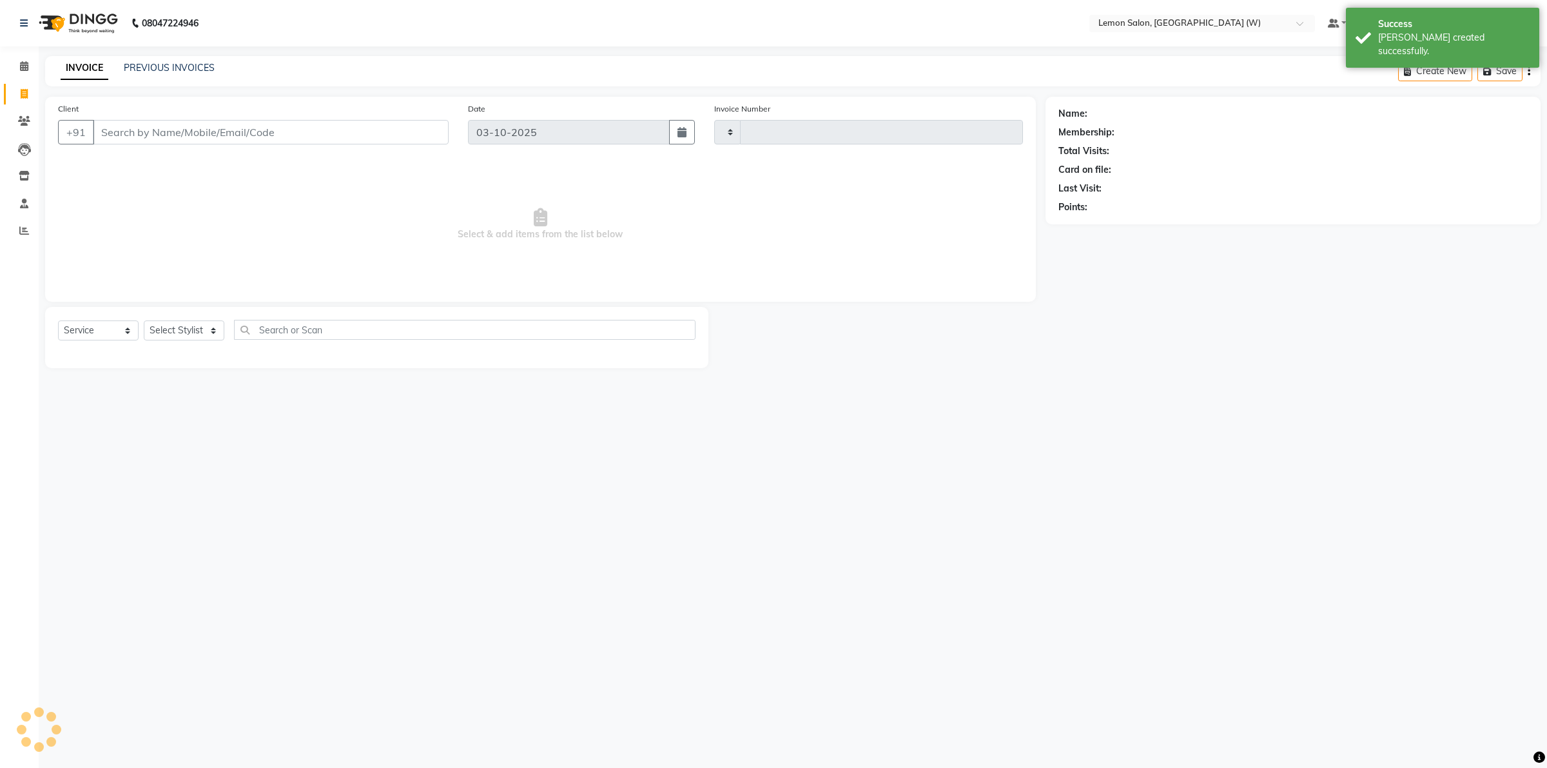
type input "2475"
select select "8053"
click at [208, 334] on select "Select Stylist Akancha Subba DC Faheem Shaikh Faizan Ganesh Motewad Kassar Sahi…" at bounding box center [188, 330] width 88 height 20
select select "93378"
click at [144, 320] on select "Select Stylist Akancha Subba DC Faheem Shaikh Faizan Ganesh Motewad Kassar Sahi…" at bounding box center [188, 330] width 88 height 20
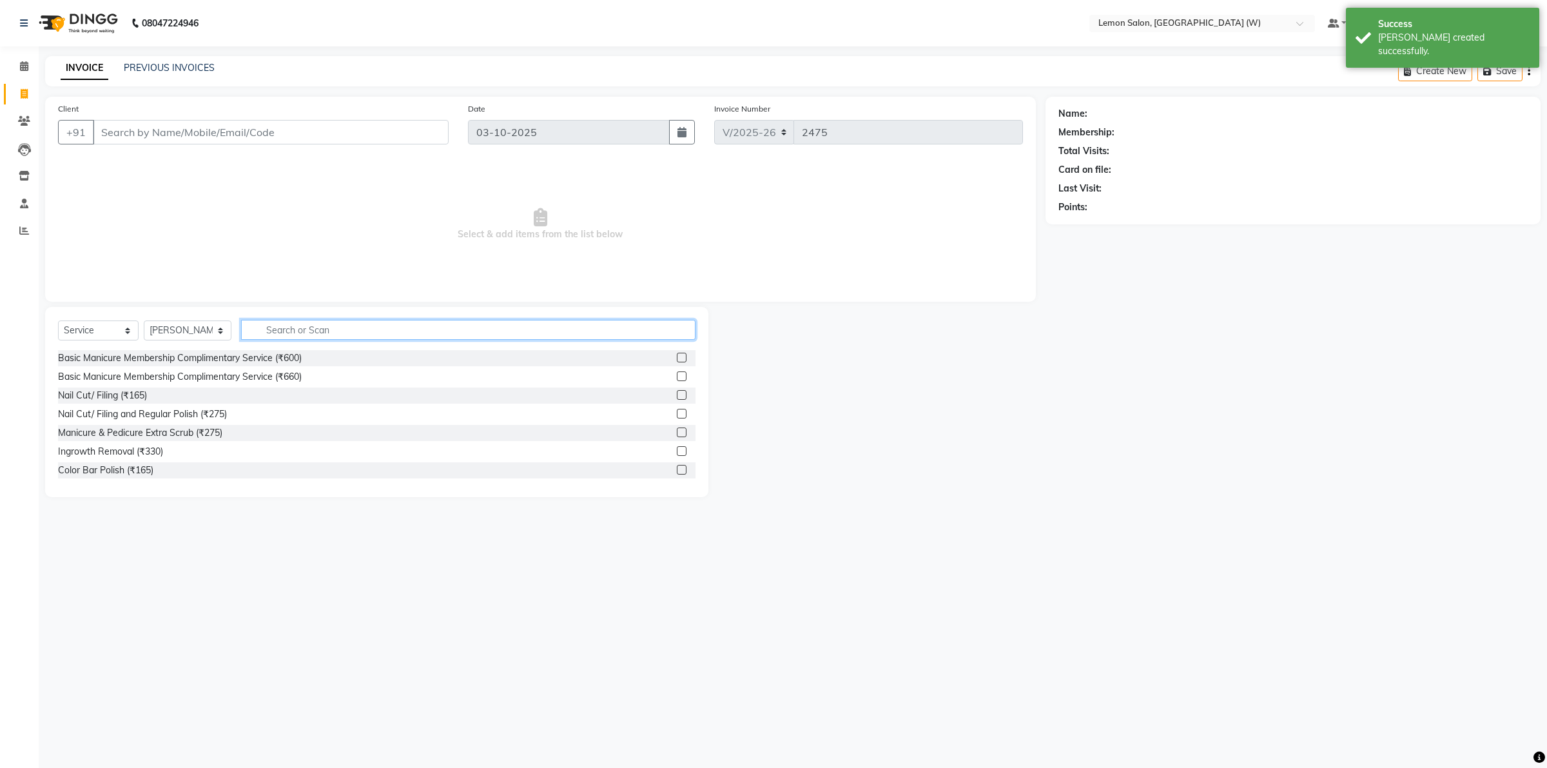
click at [320, 326] on input "text" at bounding box center [468, 330] width 455 height 20
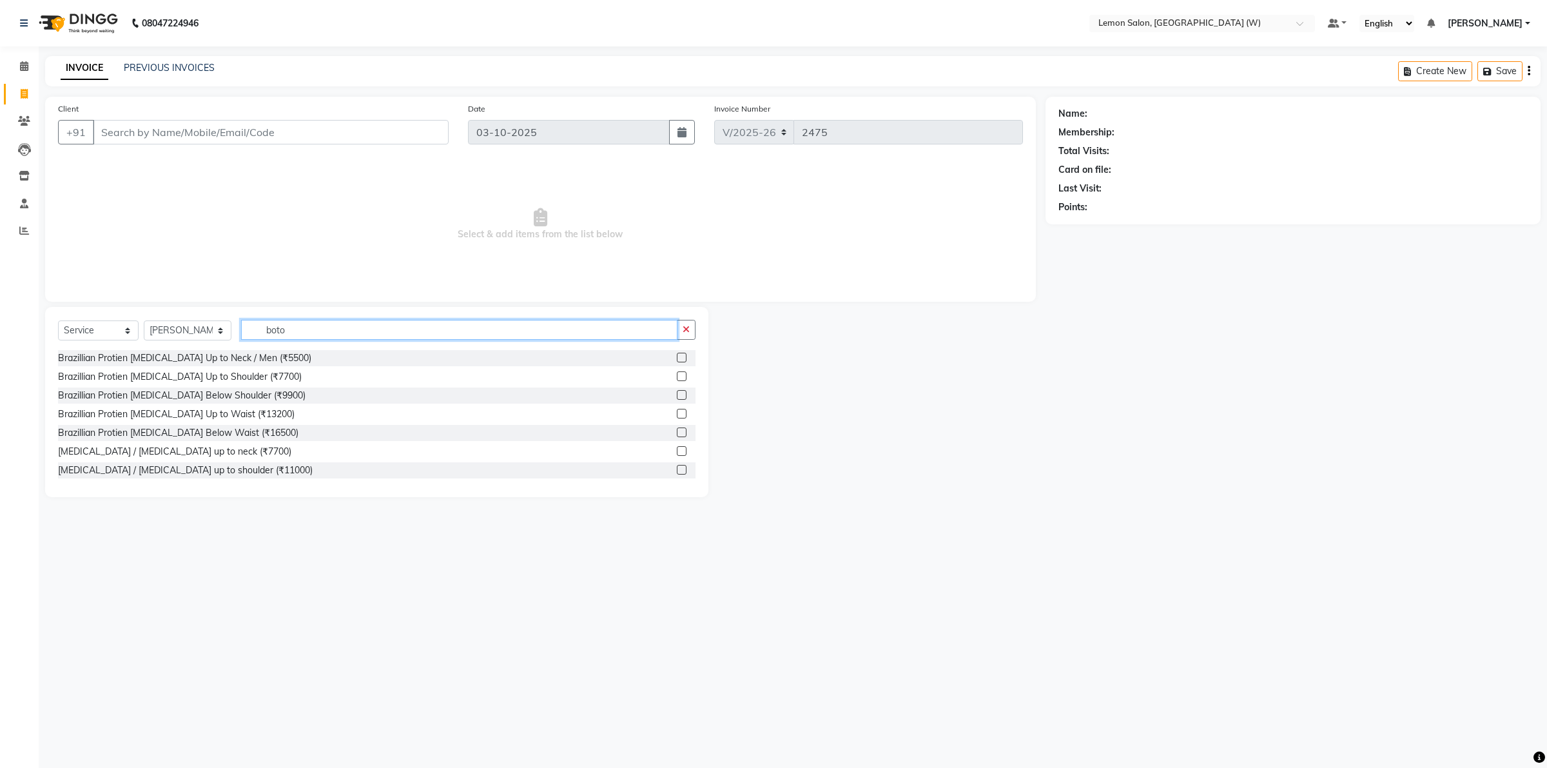
type input "boto"
click at [184, 113] on div "Client +91" at bounding box center [253, 128] width 410 height 53
click at [185, 129] on input "Client" at bounding box center [271, 132] width 356 height 25
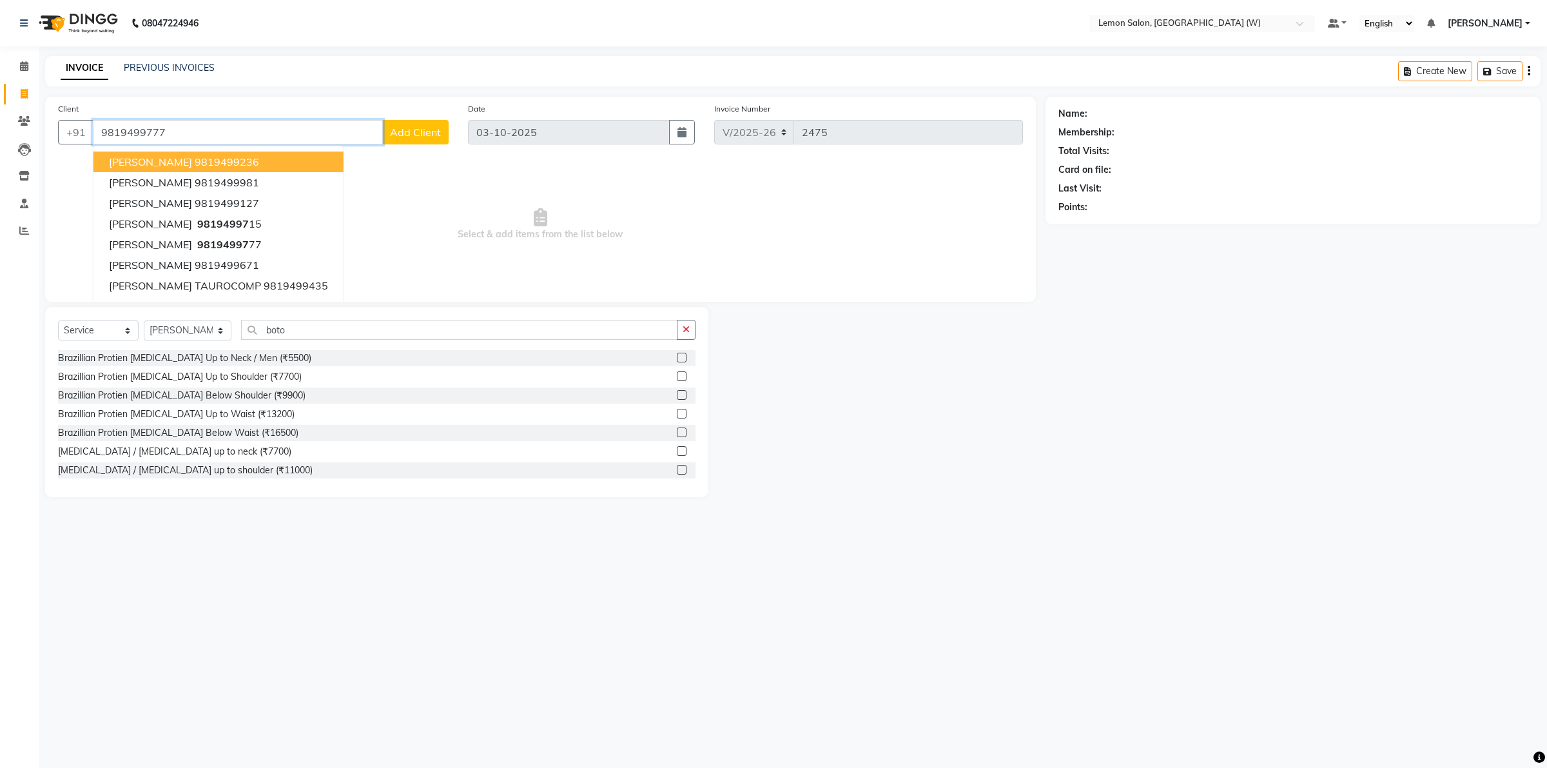
type input "9819499777"
click at [195, 135] on input "9819499777" at bounding box center [271, 132] width 356 height 25
click at [164, 132] on input "9819499777" at bounding box center [271, 132] width 356 height 25
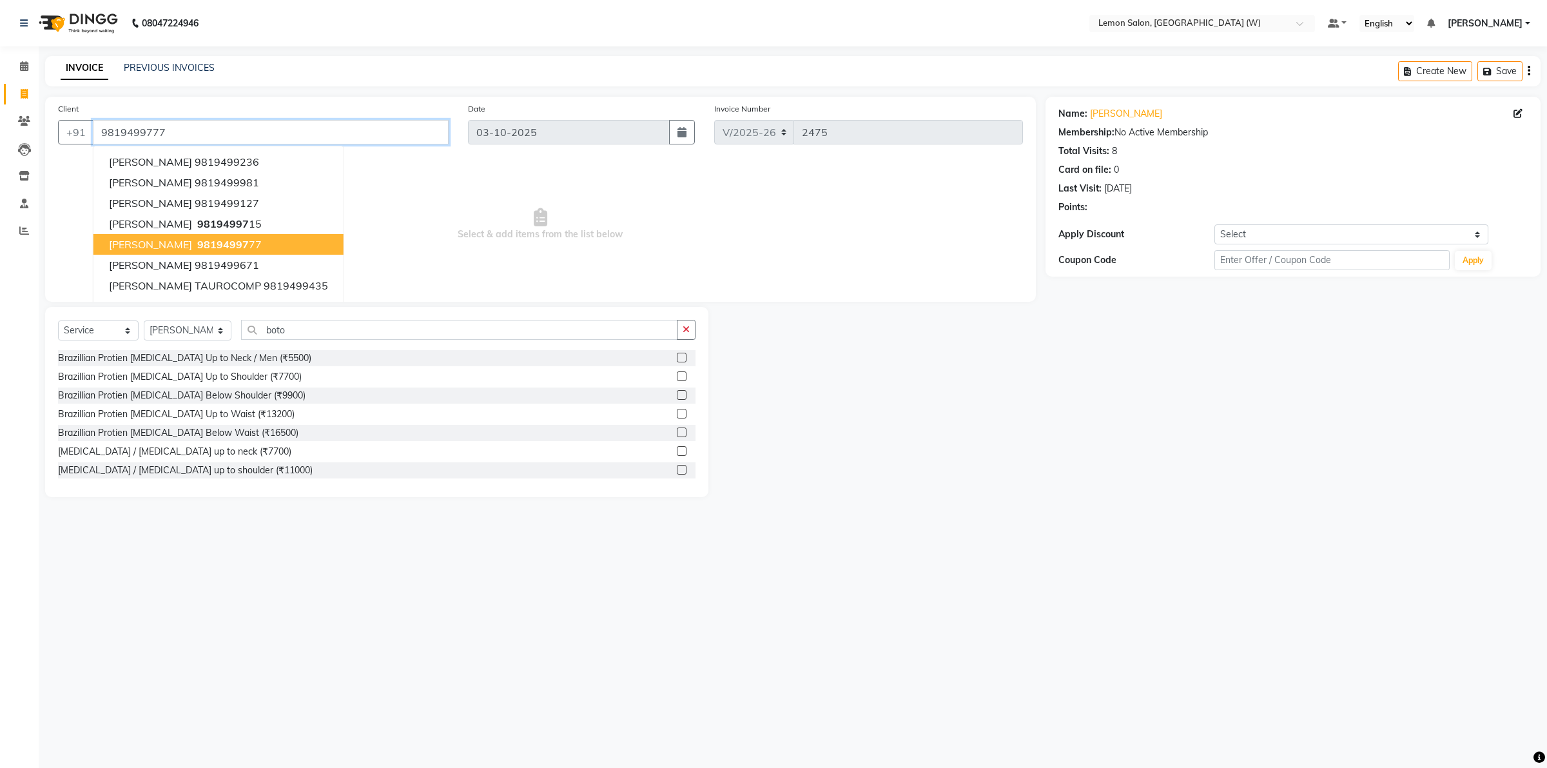
click at [155, 239] on span "RITU JINDAL" at bounding box center [150, 244] width 83 height 13
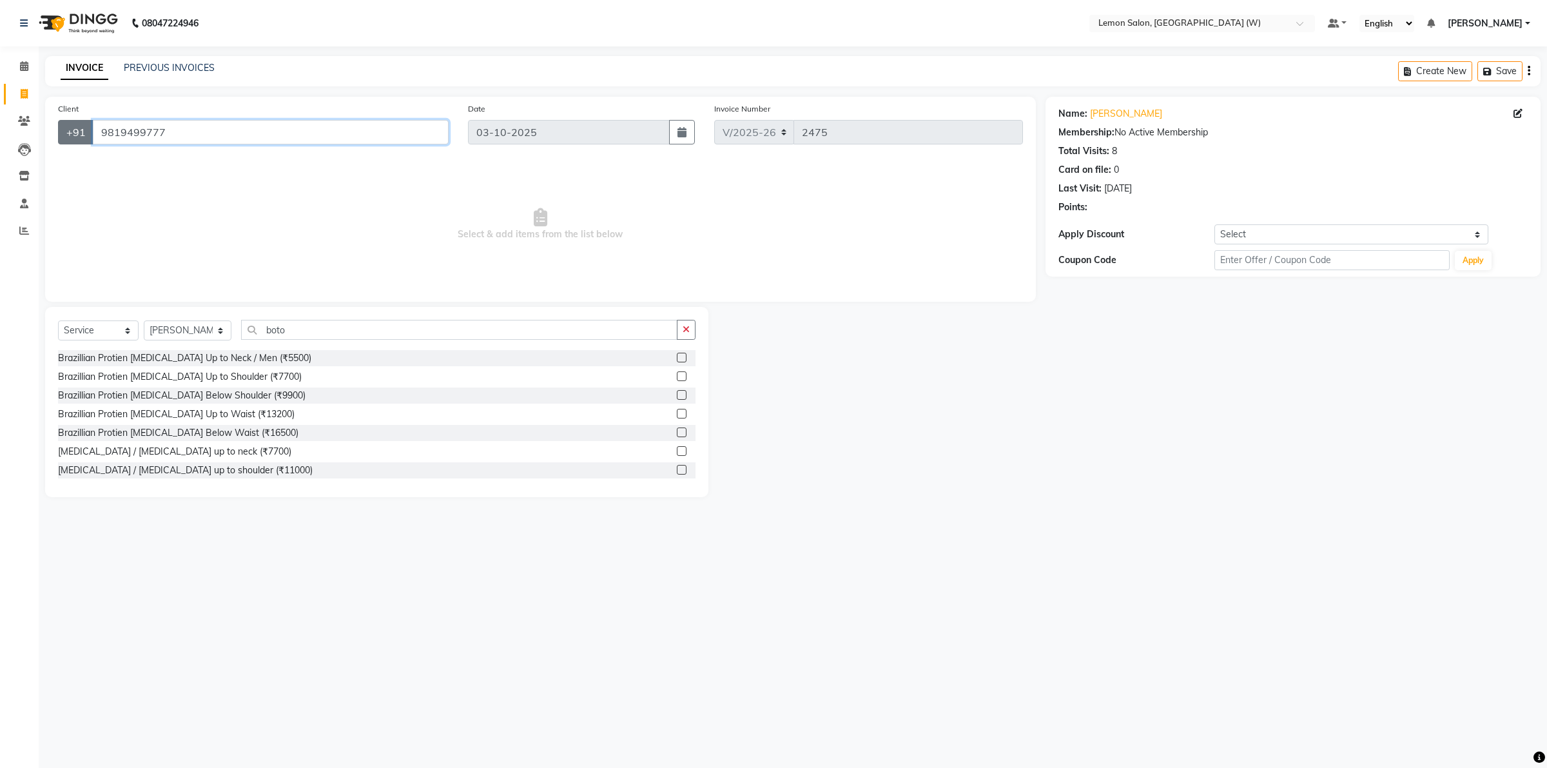
drag, startPoint x: 198, startPoint y: 137, endPoint x: 86, endPoint y: 139, distance: 112.2
click at [86, 139] on div "+91 9819499777" at bounding box center [253, 132] width 391 height 25
click at [21, 59] on span at bounding box center [24, 66] width 23 height 15
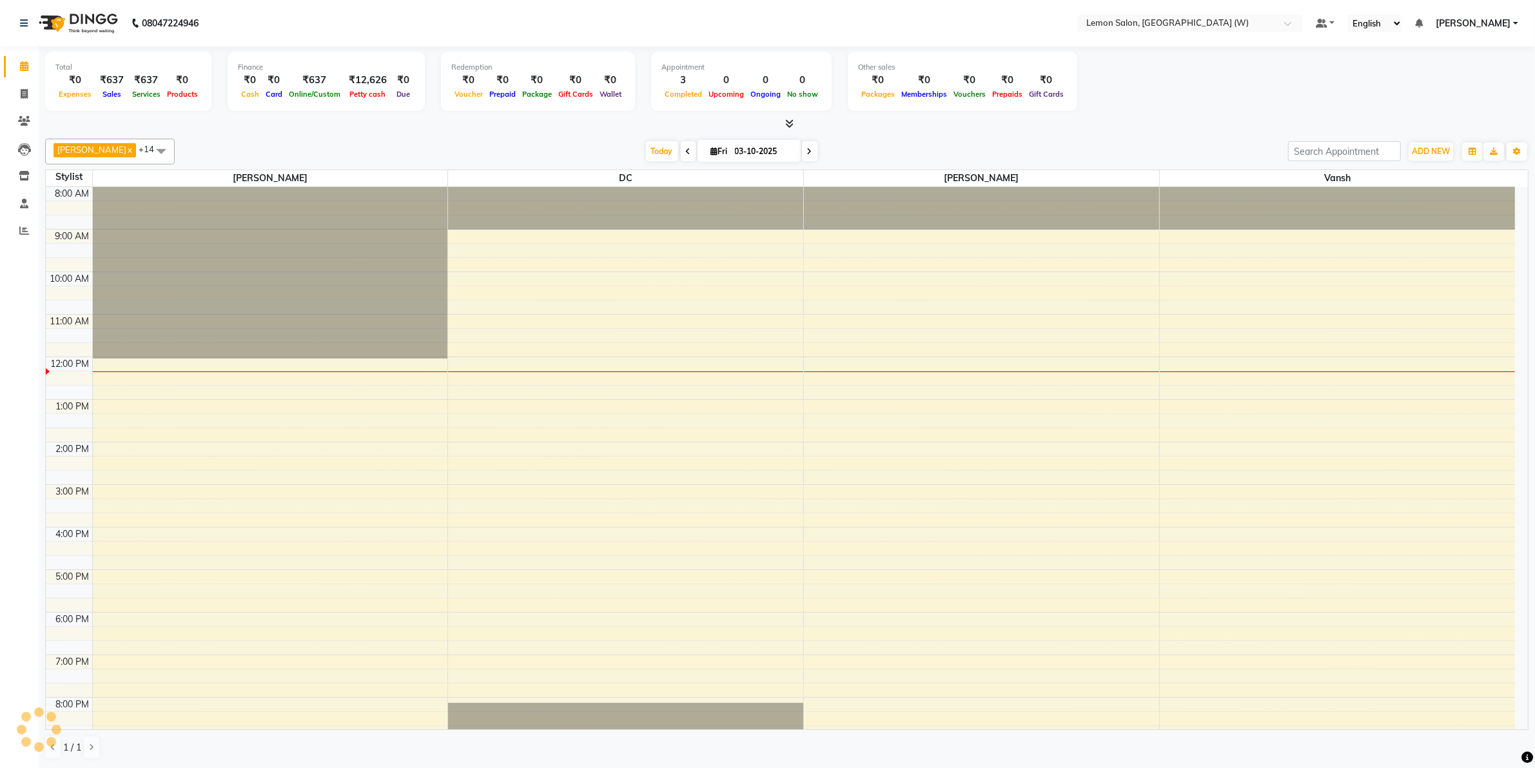
click at [1094, 625] on div "8:00 AM 9:00 AM 10:00 AM 11:00 AM 12:00 PM 1:00 PM 2:00 PM 3:00 PM 4:00 PM 5:00…" at bounding box center [780, 506] width 1469 height 638
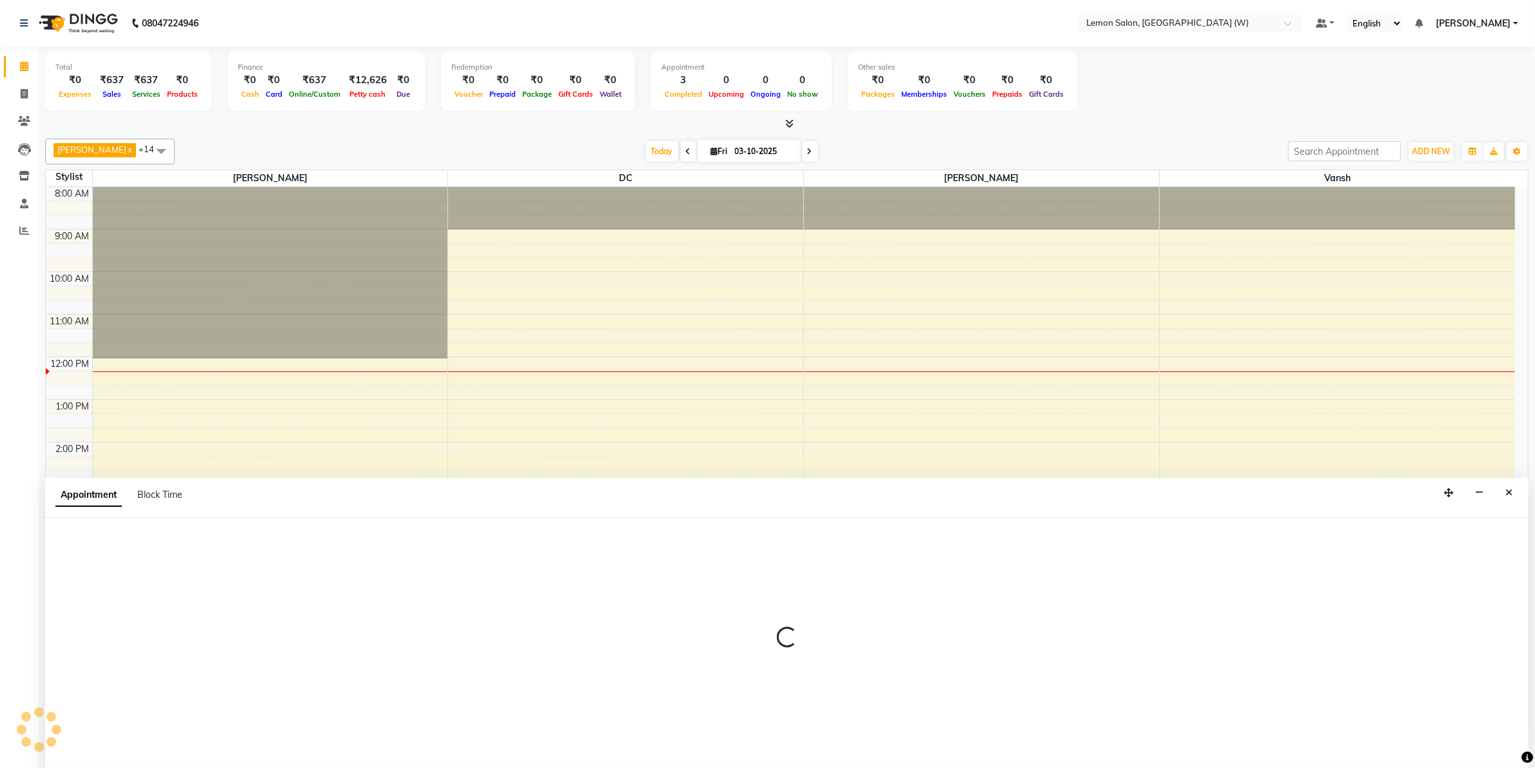
scroll to position [1, 0]
select select "83362"
select select "tentative"
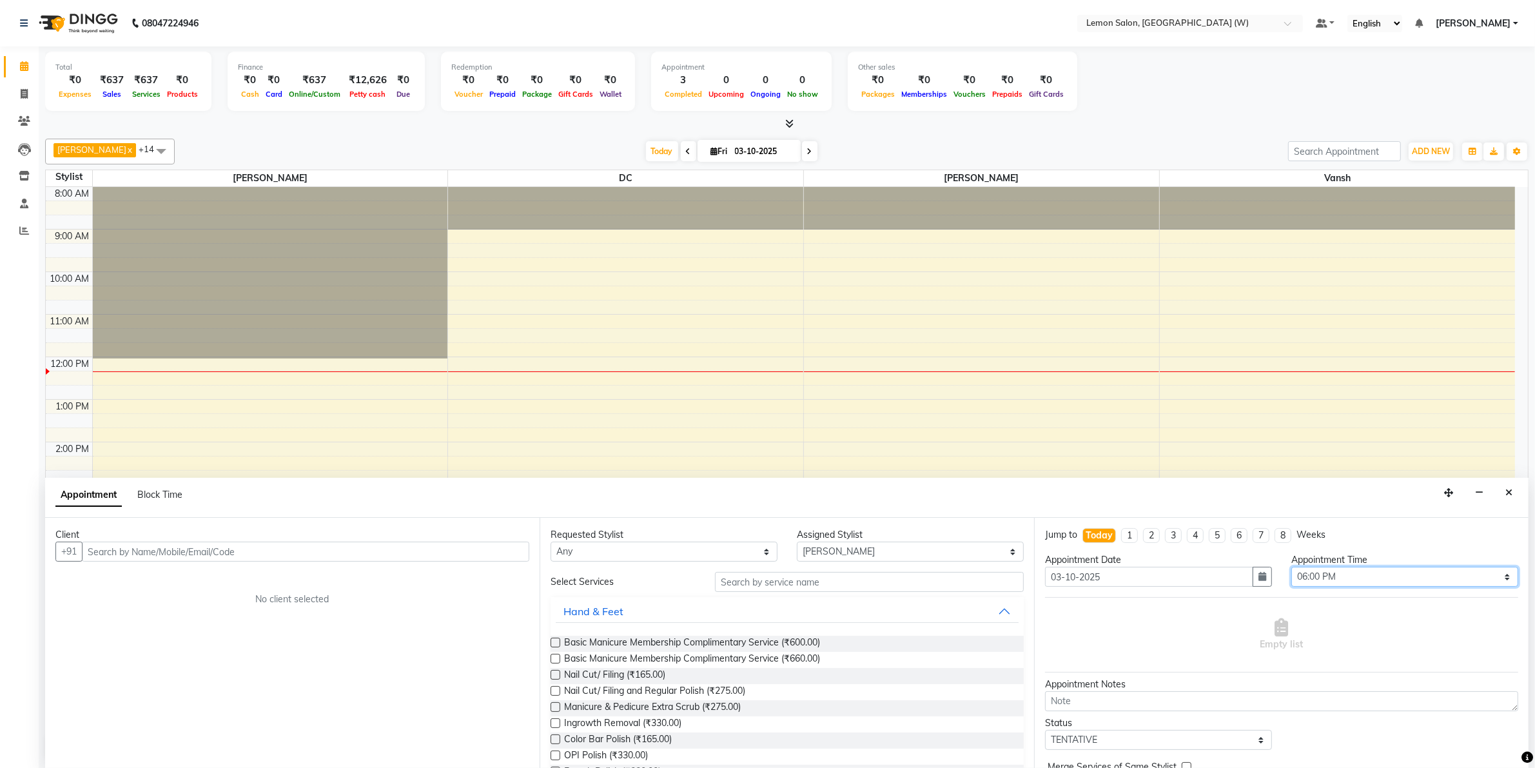
click at [1413, 569] on select "Select 09:00 AM 09:15 AM 09:30 AM 09:45 AM 10:00 AM 10:15 AM 10:30 AM 10:45 AM …" at bounding box center [1404, 577] width 227 height 20
select select "1005"
click at [1291, 567] on select "Select 09:00 AM 09:15 AM 09:30 AM 09:45 AM 10:00 AM 10:15 AM 10:30 AM 10:45 AM …" at bounding box center [1404, 577] width 227 height 20
click at [665, 553] on select "Any Akancha Subba DC Faheem Shaikh Ganesh Motewad Kassar Sahil Nasreen Shaikh N…" at bounding box center [664, 552] width 227 height 20
select select "75738"
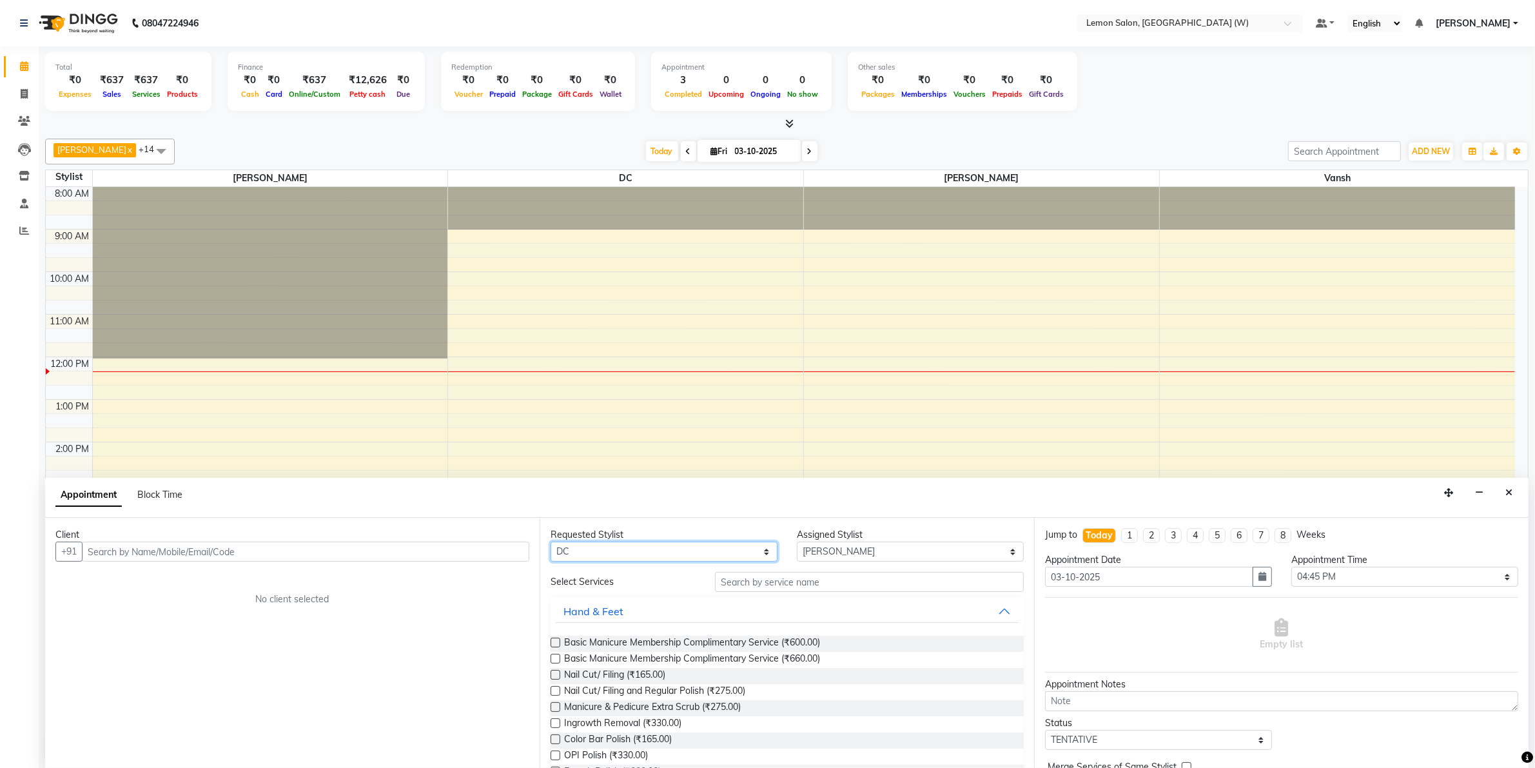
click at [551, 542] on select "Any Akancha Subba DC Faheem Shaikh Ganesh Motewad Kassar Sahil Nasreen Shaikh N…" at bounding box center [664, 552] width 227 height 20
select select "75738"
drag, startPoint x: 848, startPoint y: 589, endPoint x: 839, endPoint y: 571, distance: 19.3
click at [848, 588] on input "text" at bounding box center [869, 582] width 309 height 20
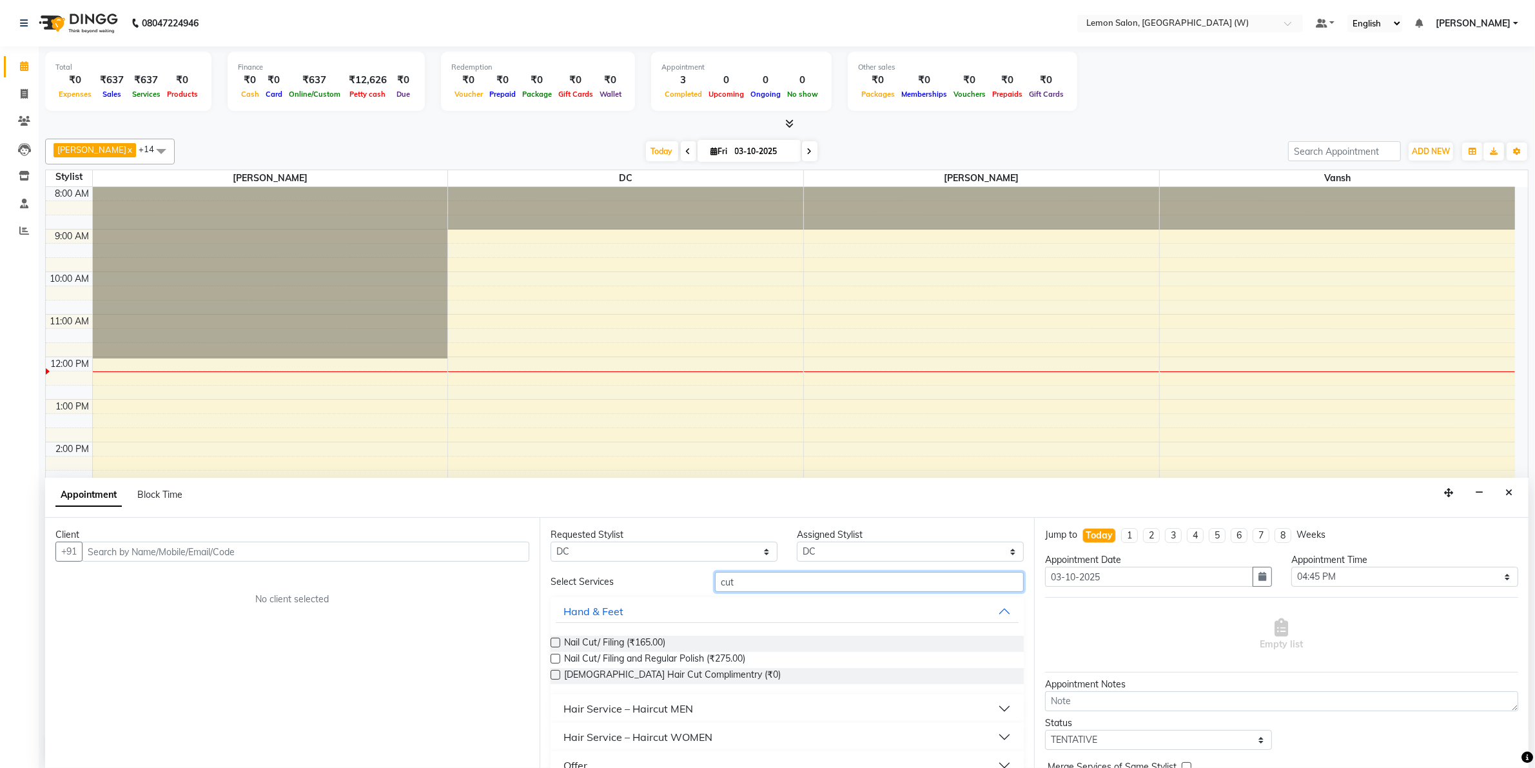
type input "cut"
click at [647, 704] on div "Hair Service – Haircut MEN" at bounding box center [629, 708] width 130 height 15
click at [637, 741] on span "Master Haircut Men w/o wash (₹550.00)" at bounding box center [647, 741] width 166 height 16
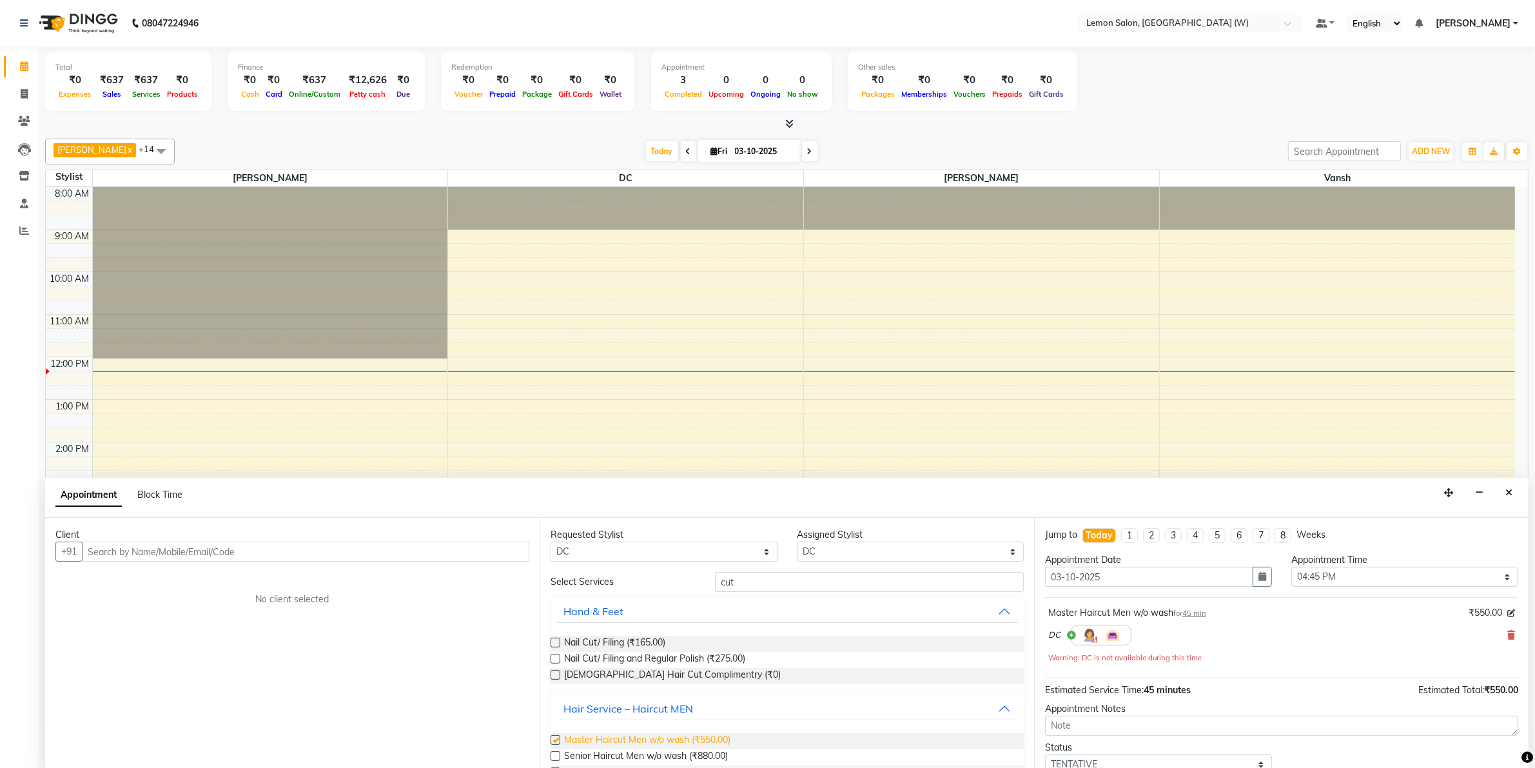
checkbox input "false"
drag, startPoint x: 741, startPoint y: 581, endPoint x: 736, endPoint y: 555, distance: 26.4
click at [740, 566] on div "Requested Stylist Any Akancha Subba DC Faheem Shaikh Ganesh Motewad Kassar Sahi…" at bounding box center [787, 643] width 495 height 250
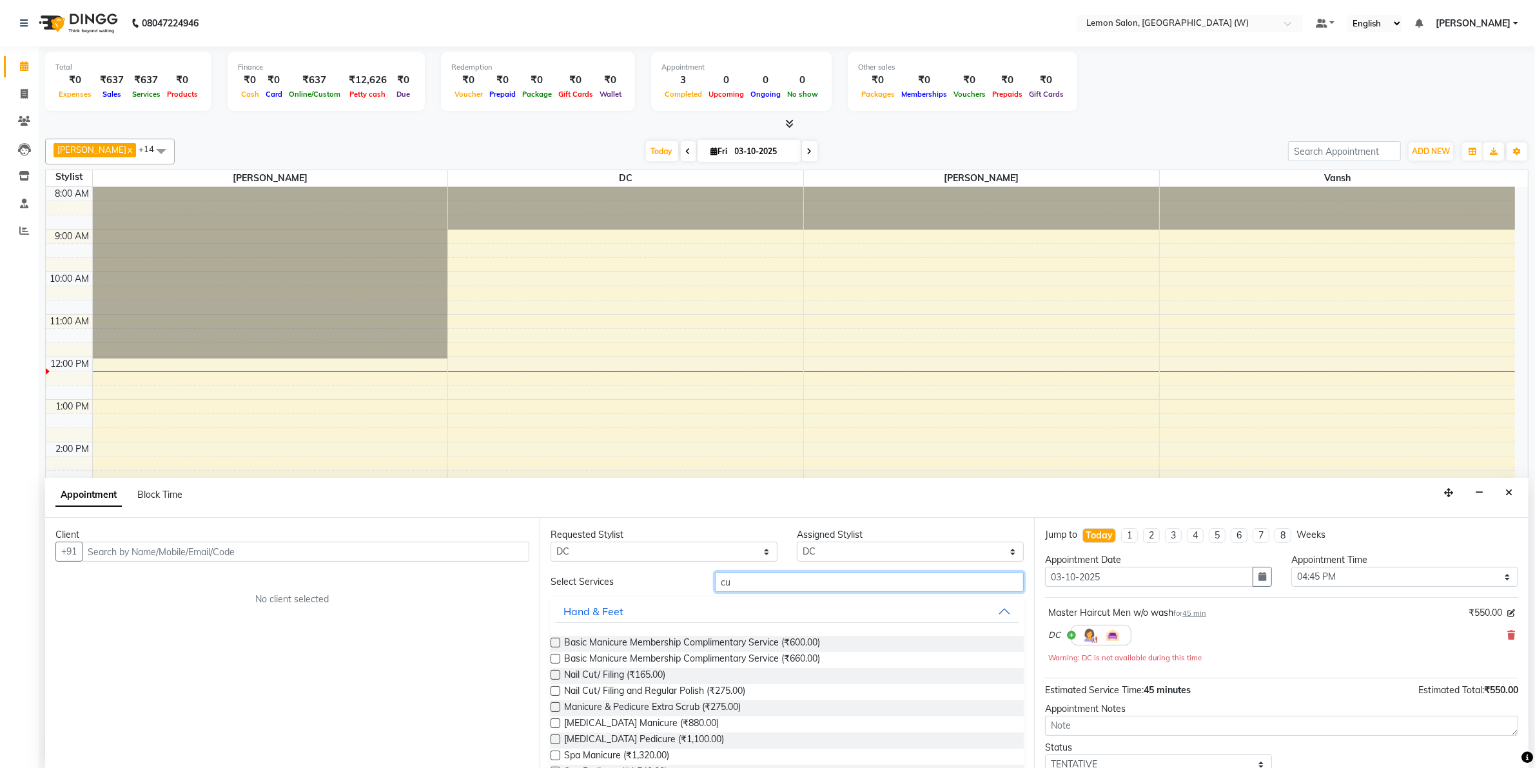
type input "c"
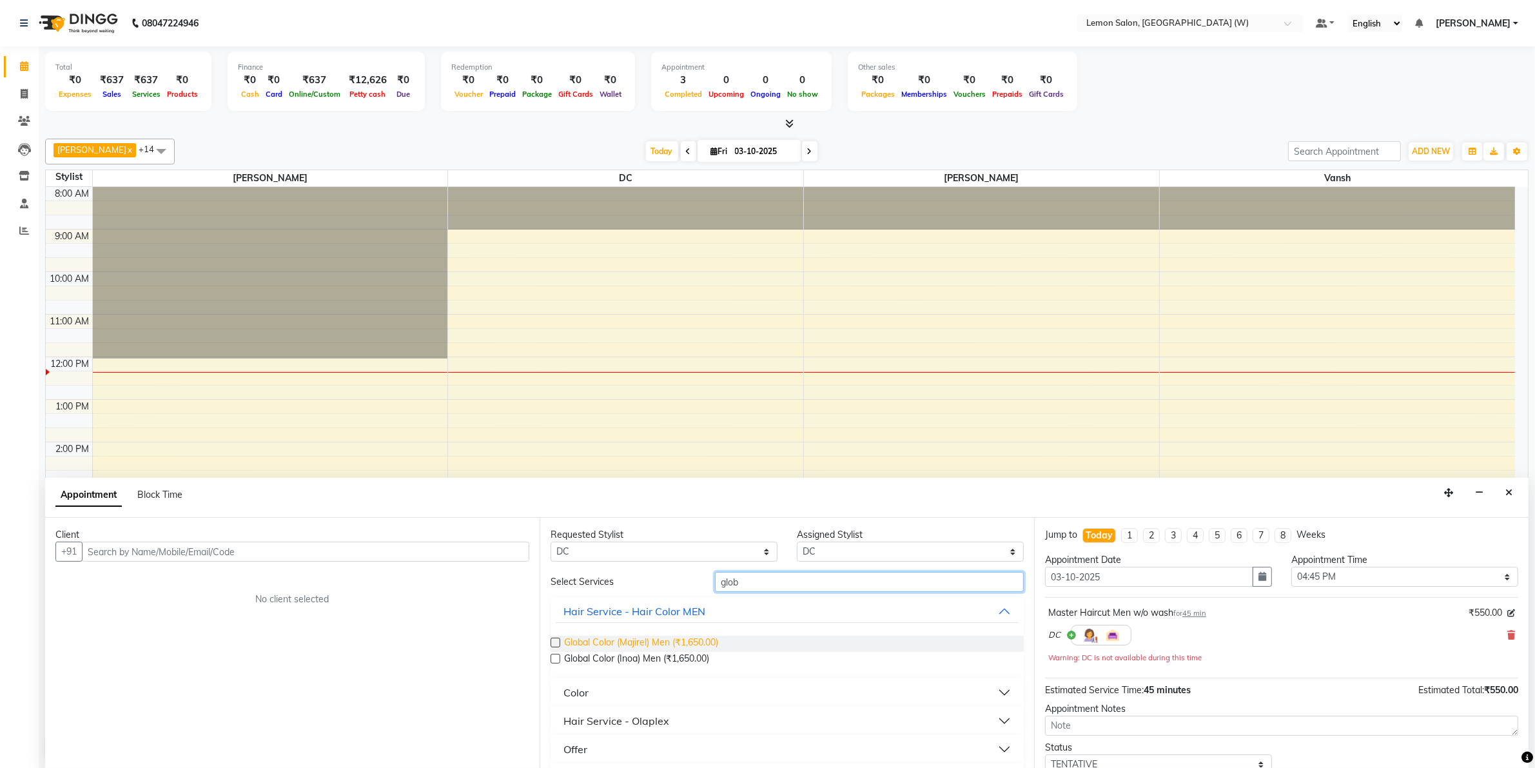
type input "glob"
drag, startPoint x: 638, startPoint y: 647, endPoint x: 627, endPoint y: 643, distance: 11.4
click at [627, 643] on span "Global Color (Majirel) Men (₹1,650.00)" at bounding box center [641, 644] width 154 height 16
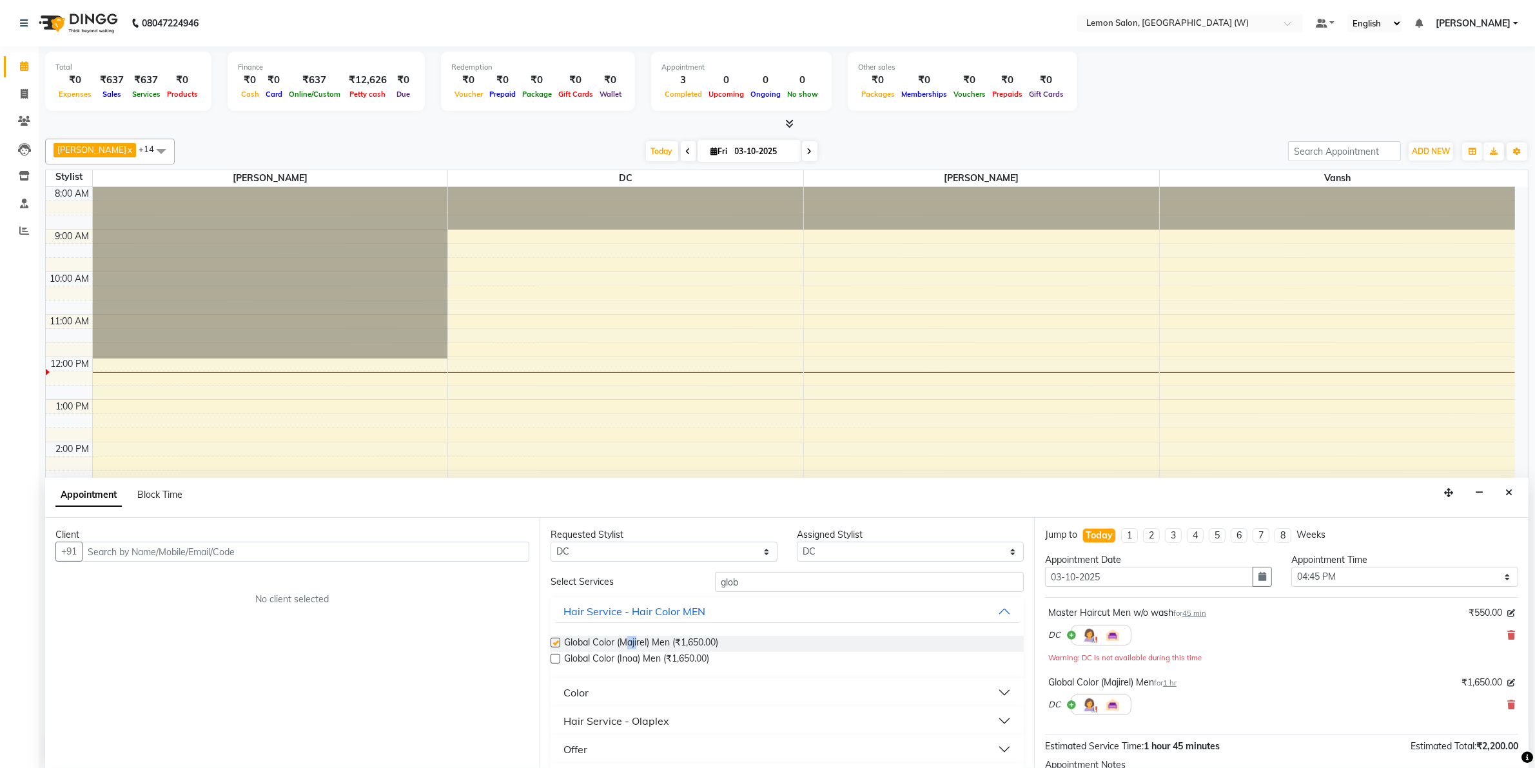
checkbox input "false"
click at [797, 582] on input "glob" at bounding box center [869, 582] width 309 height 20
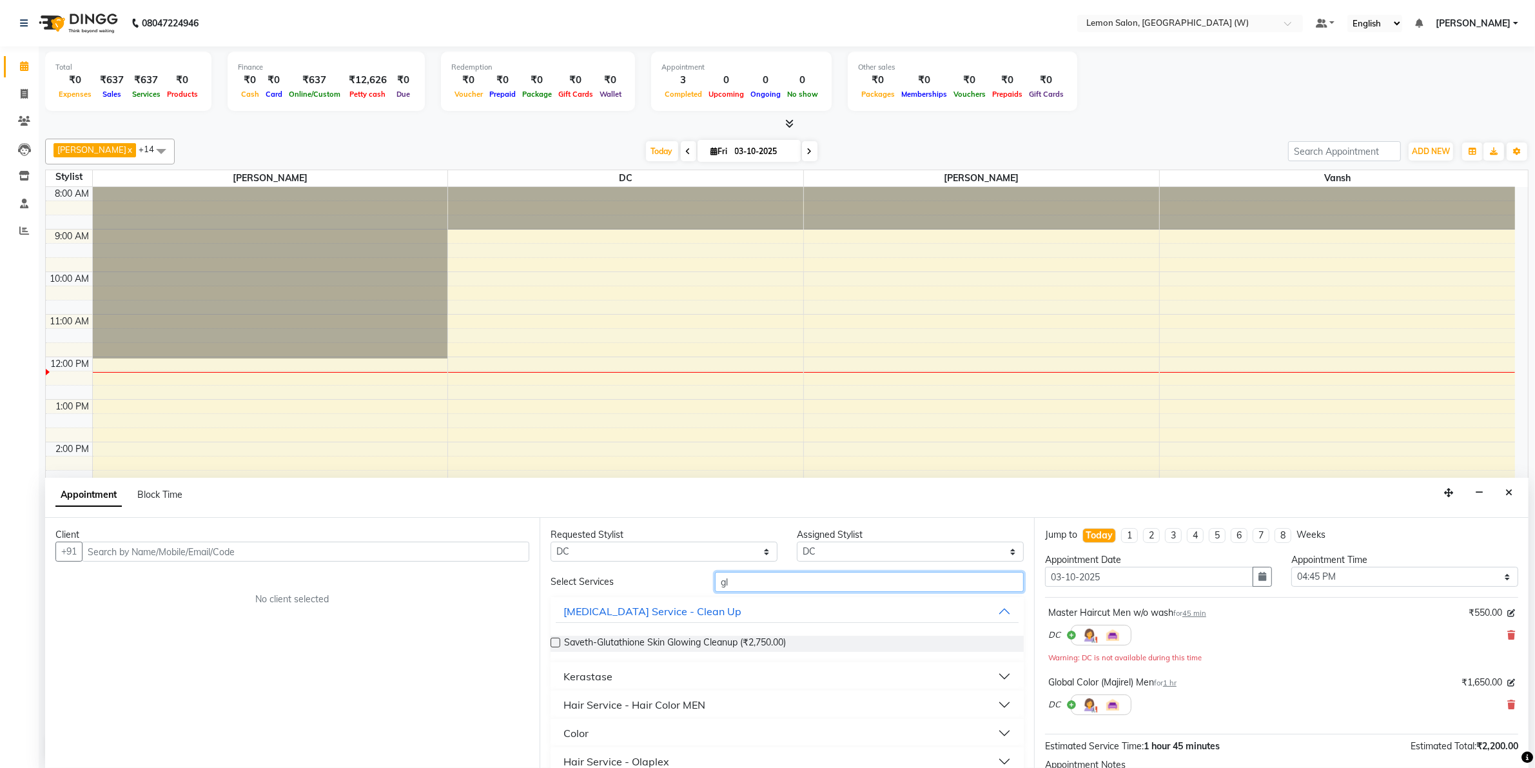
type input "g"
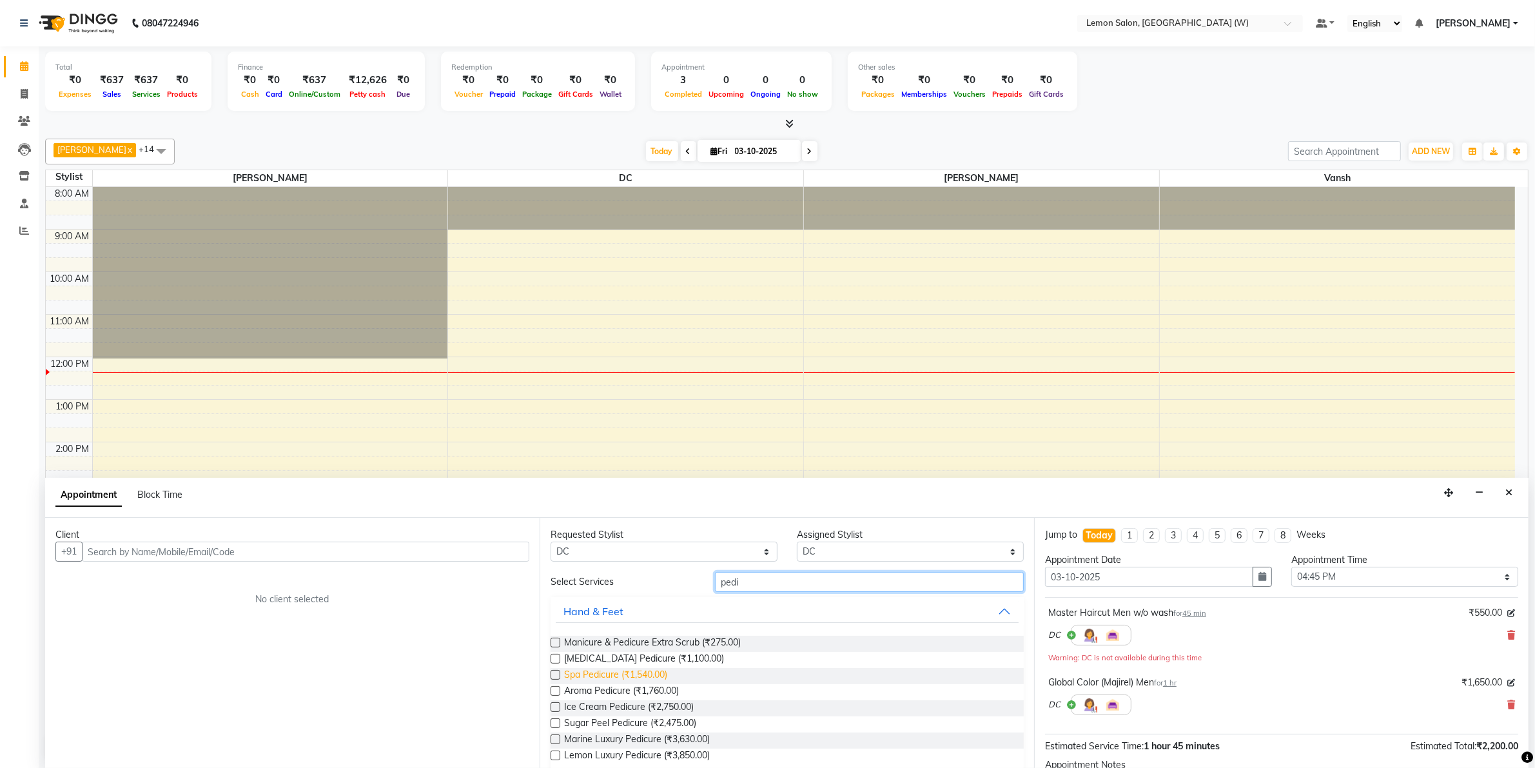
type input "pedi"
drag, startPoint x: 623, startPoint y: 671, endPoint x: 620, endPoint y: 663, distance: 8.8
click at [620, 663] on div "Manicure & Pedicure Extra Scrub (₹275.00) Whitening Pedicure (₹1,100.00) Spa Pe…" at bounding box center [787, 700] width 473 height 150
click at [598, 658] on span "Whitening Pedicure (₹1,100.00)" at bounding box center [644, 660] width 160 height 16
checkbox input "false"
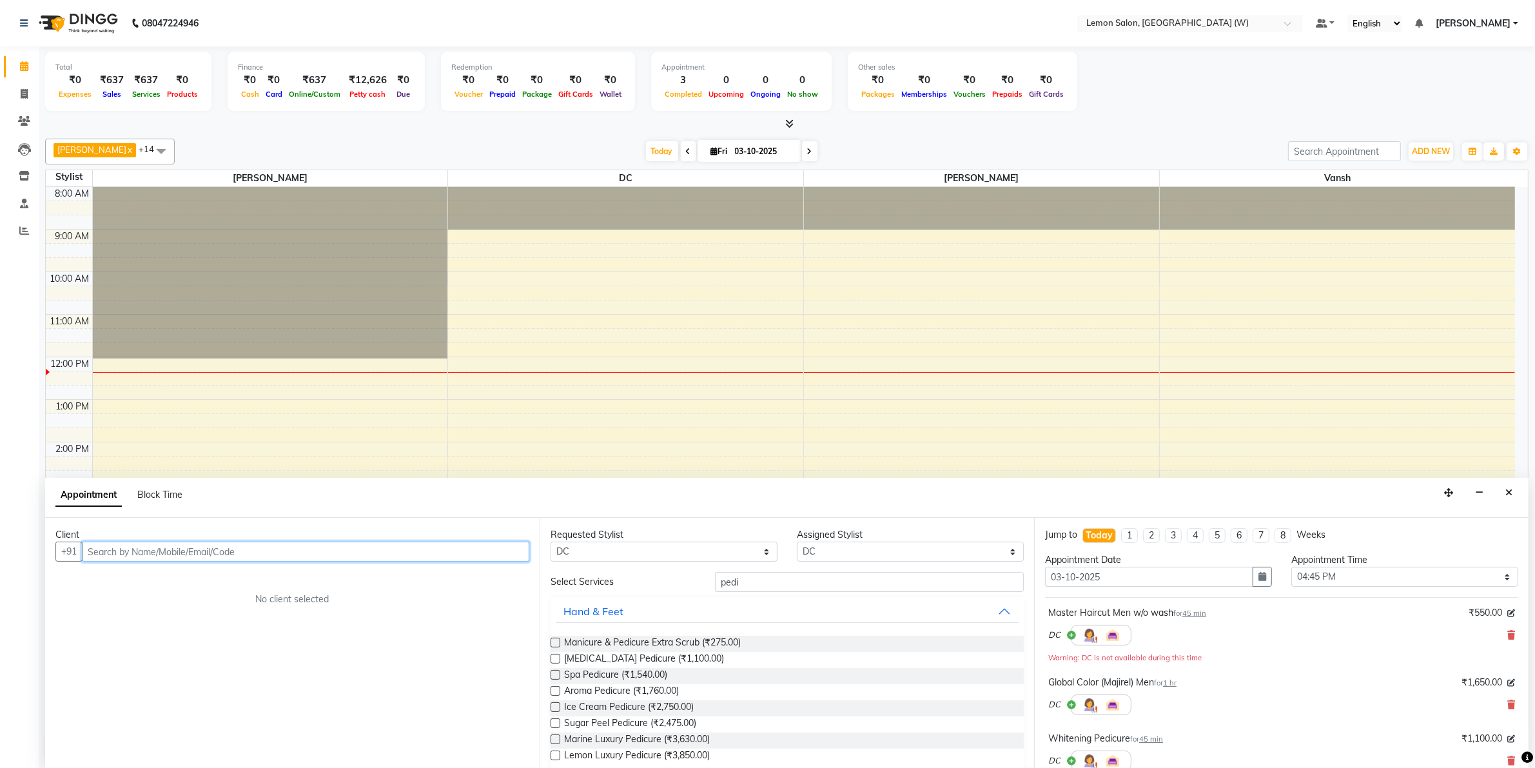
drag, startPoint x: 388, startPoint y: 561, endPoint x: 387, endPoint y: 549, distance: 12.3
click at [388, 556] on input "text" at bounding box center [305, 552] width 447 height 20
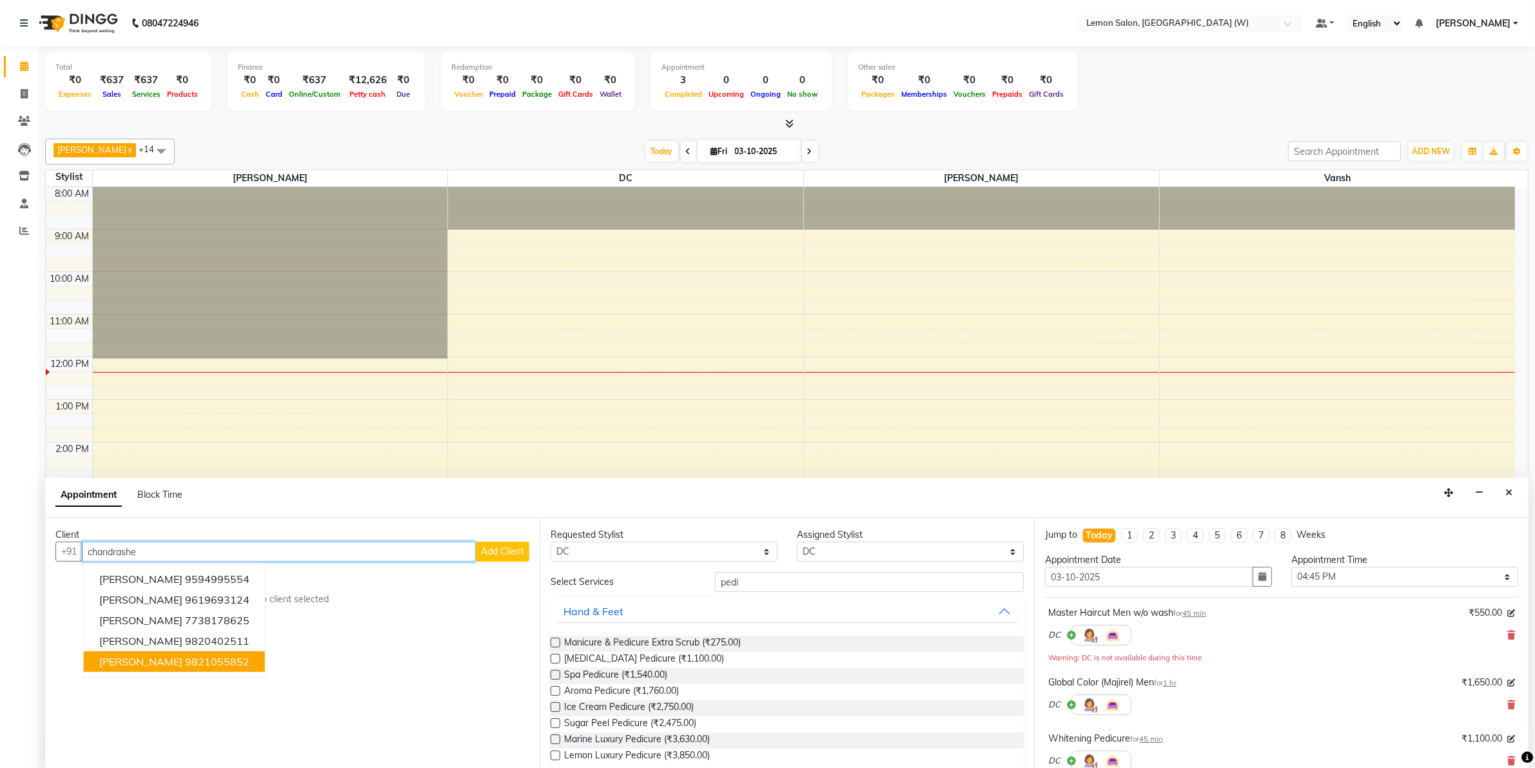
click at [130, 665] on span "[PERSON_NAME]" at bounding box center [140, 661] width 83 height 13
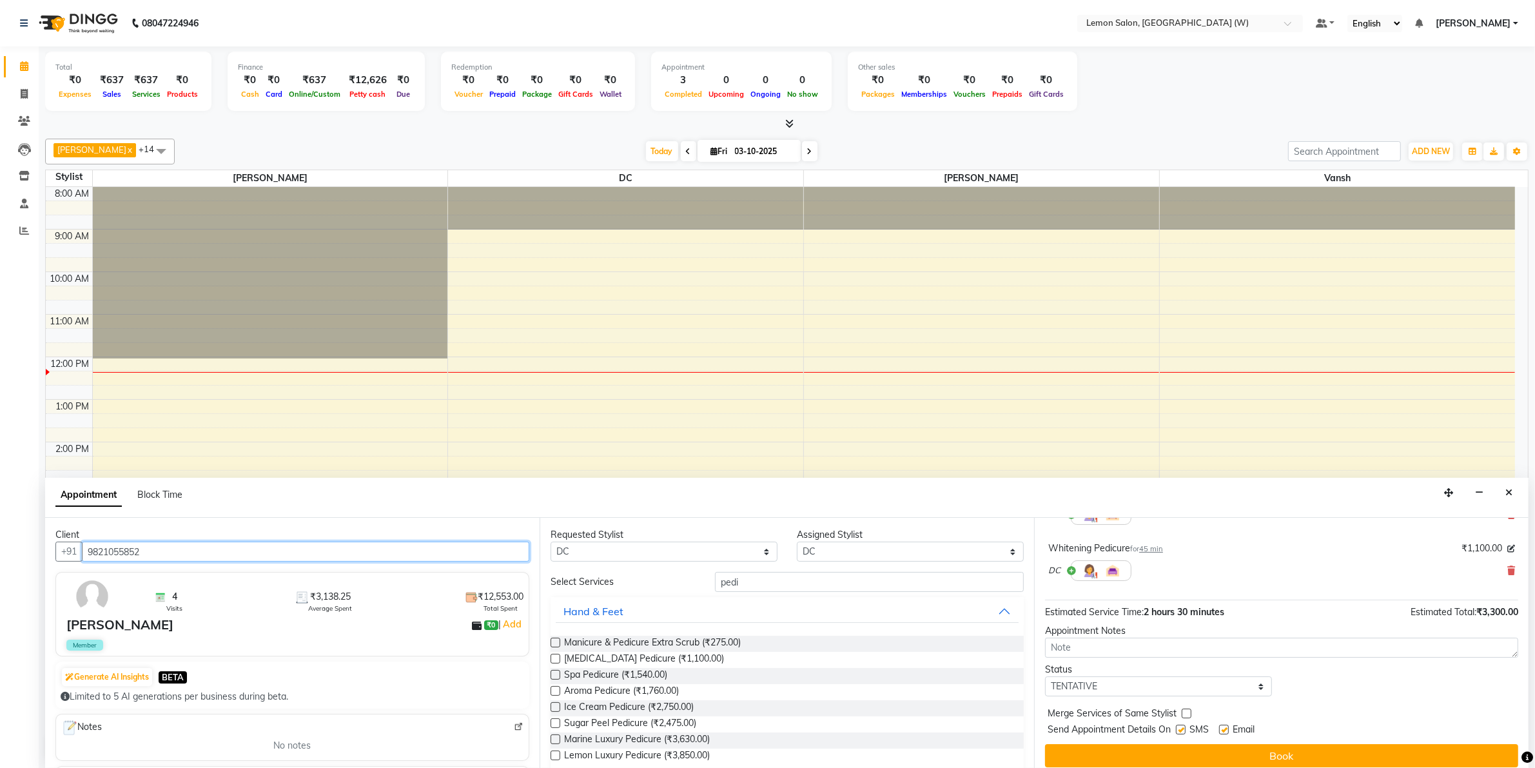
scroll to position [201, 0]
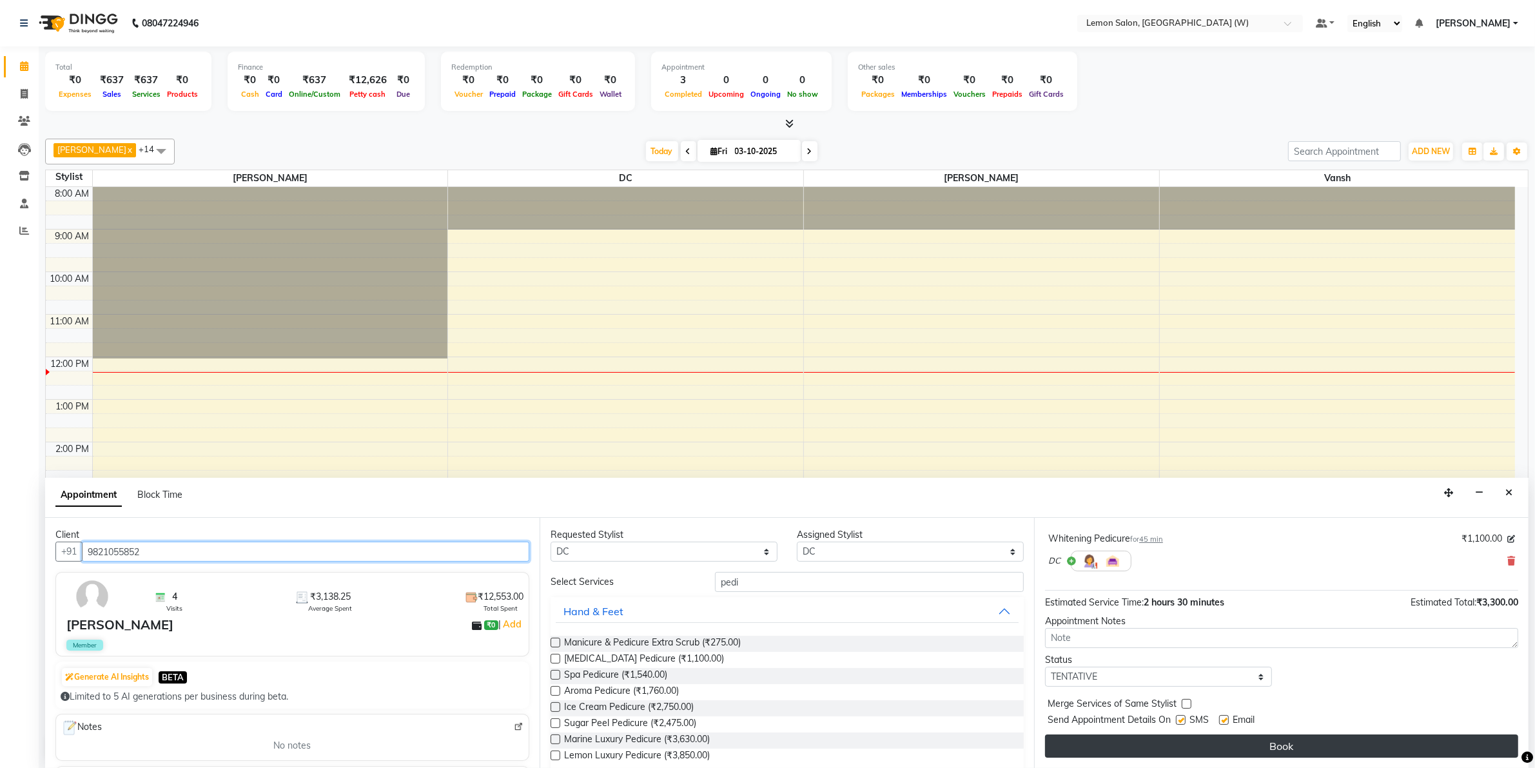
type input "9821055852"
click at [1239, 740] on button "Book" at bounding box center [1281, 745] width 473 height 23
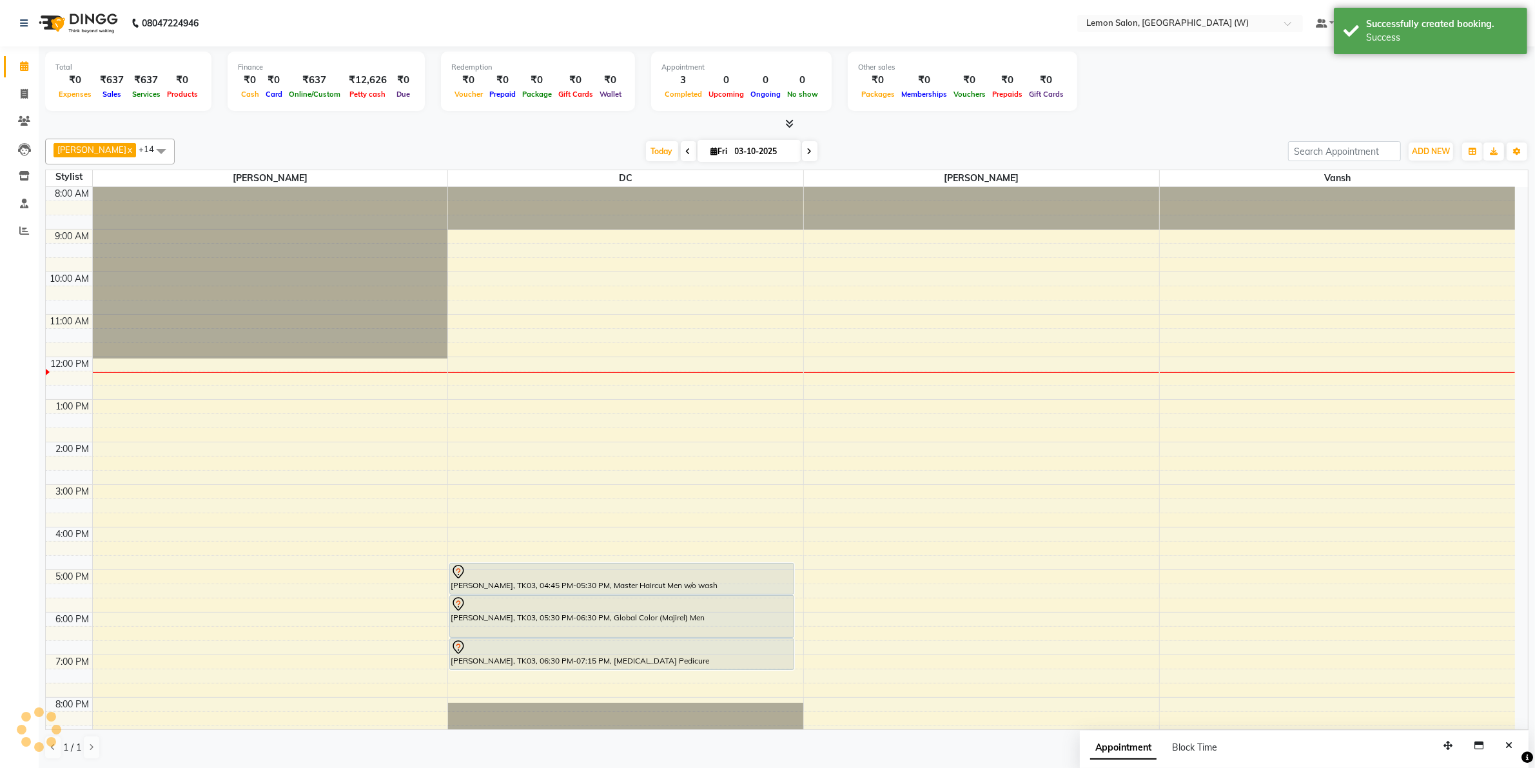
scroll to position [0, 0]
click at [17, 92] on span at bounding box center [24, 94] width 23 height 15
select select "service"
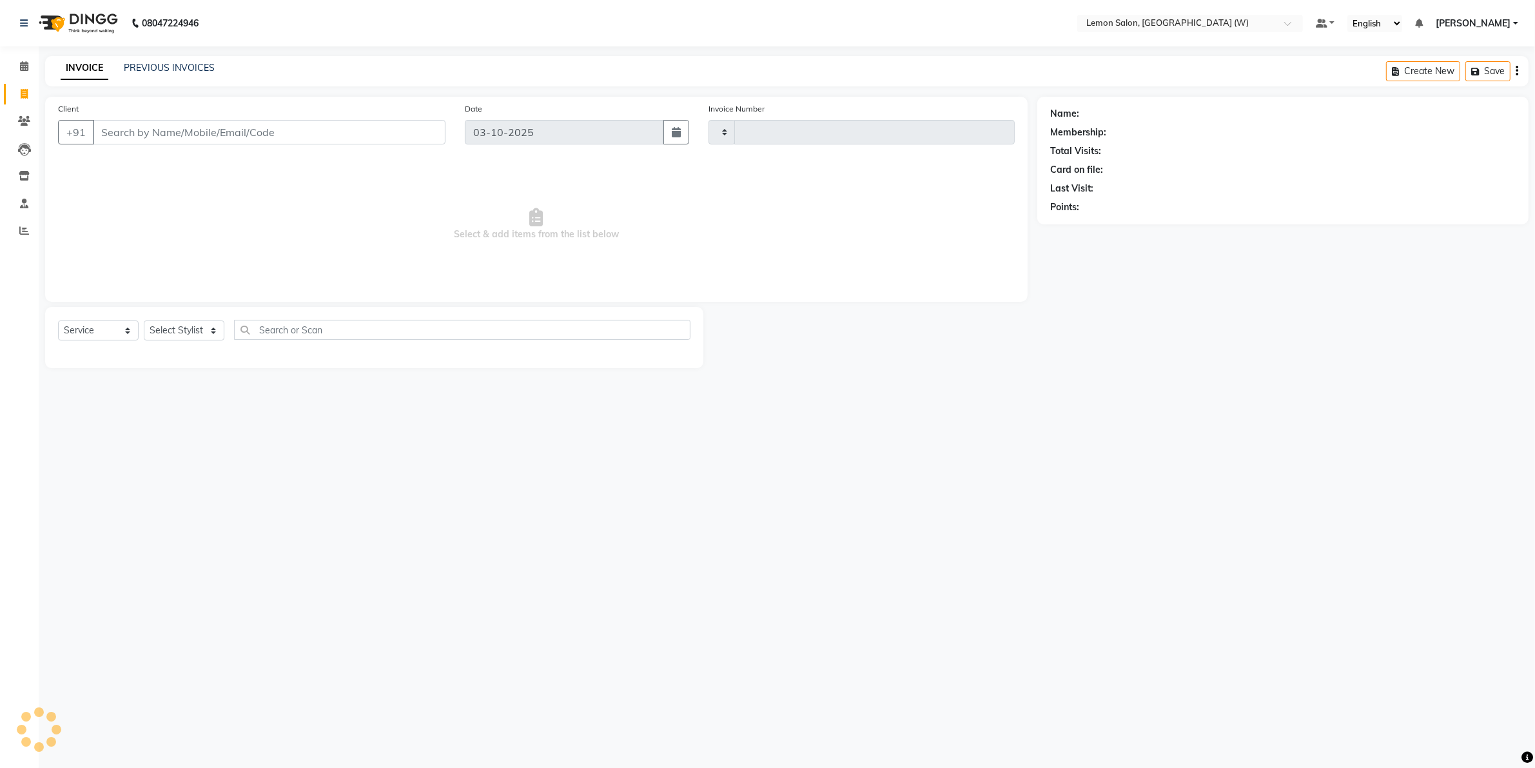
type input "2475"
select select "8053"
click at [179, 69] on link "PREVIOUS INVOICES" at bounding box center [169, 68] width 91 height 12
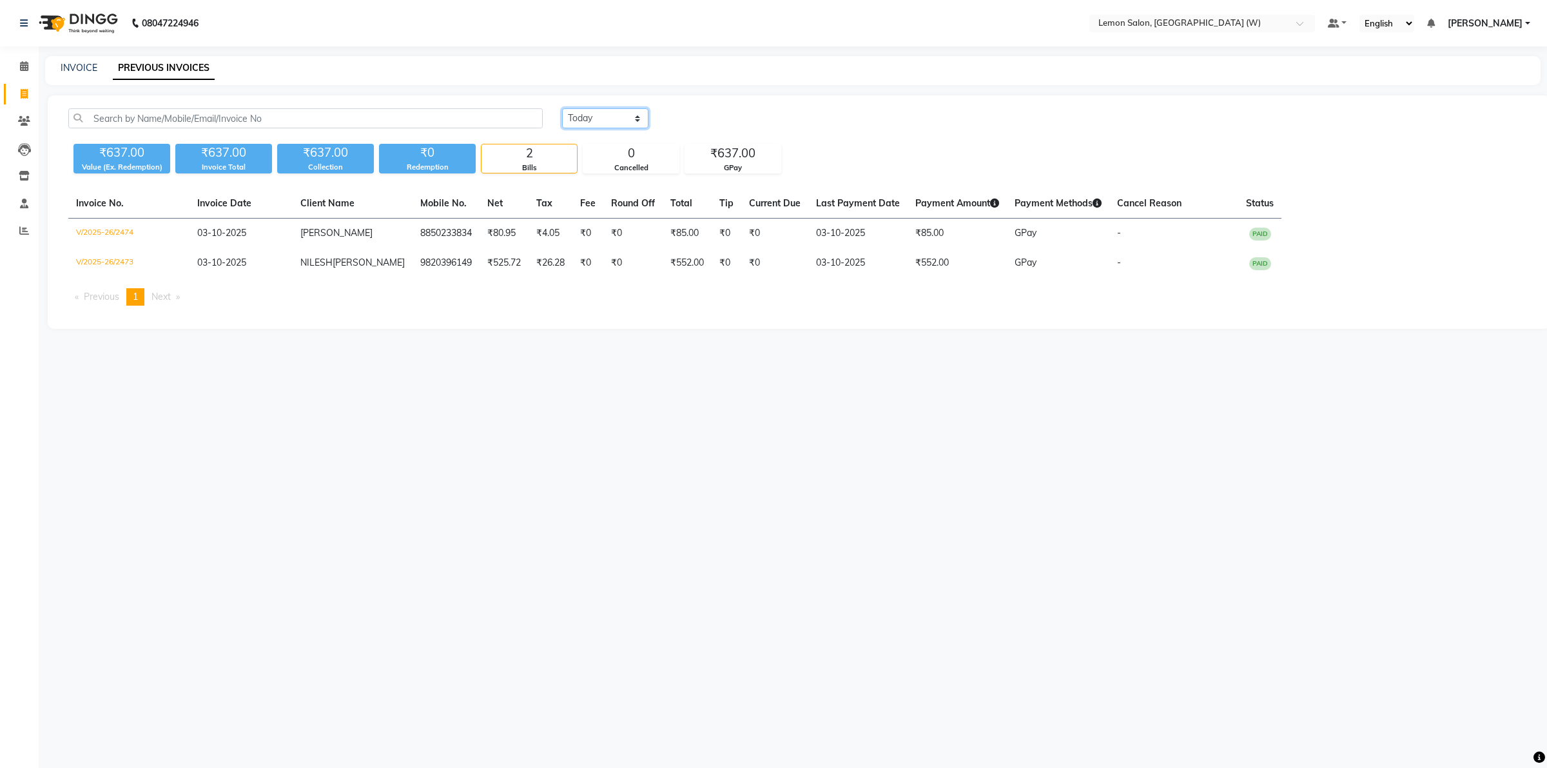
click at [609, 113] on select "Today Yesterday Custom Range" at bounding box center [605, 118] width 86 height 20
select select "yesterday"
click at [562, 108] on select "Today Yesterday Custom Range" at bounding box center [605, 118] width 86 height 20
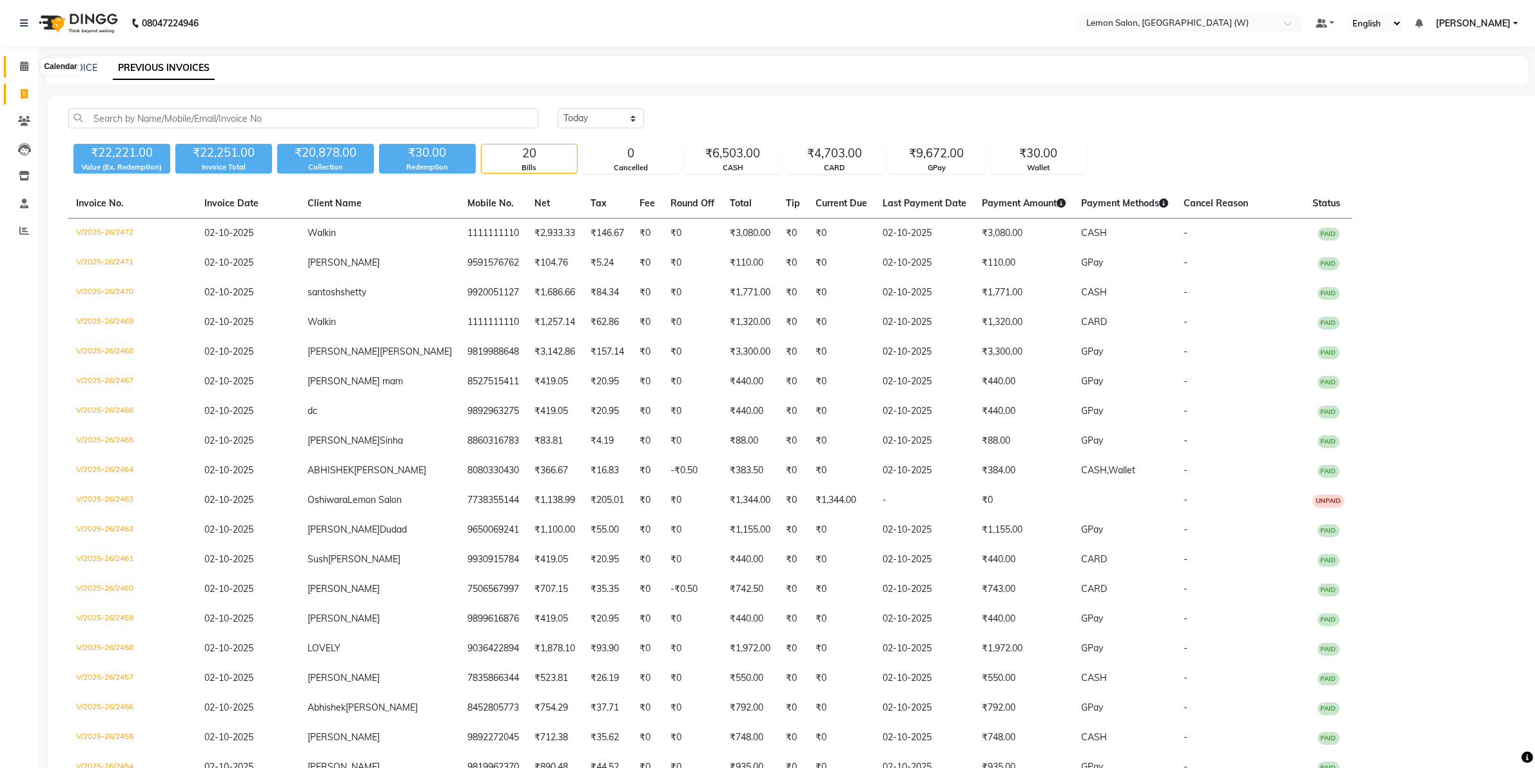
click at [25, 61] on span at bounding box center [24, 66] width 23 height 15
